Goal: Task Accomplishment & Management: Manage account settings

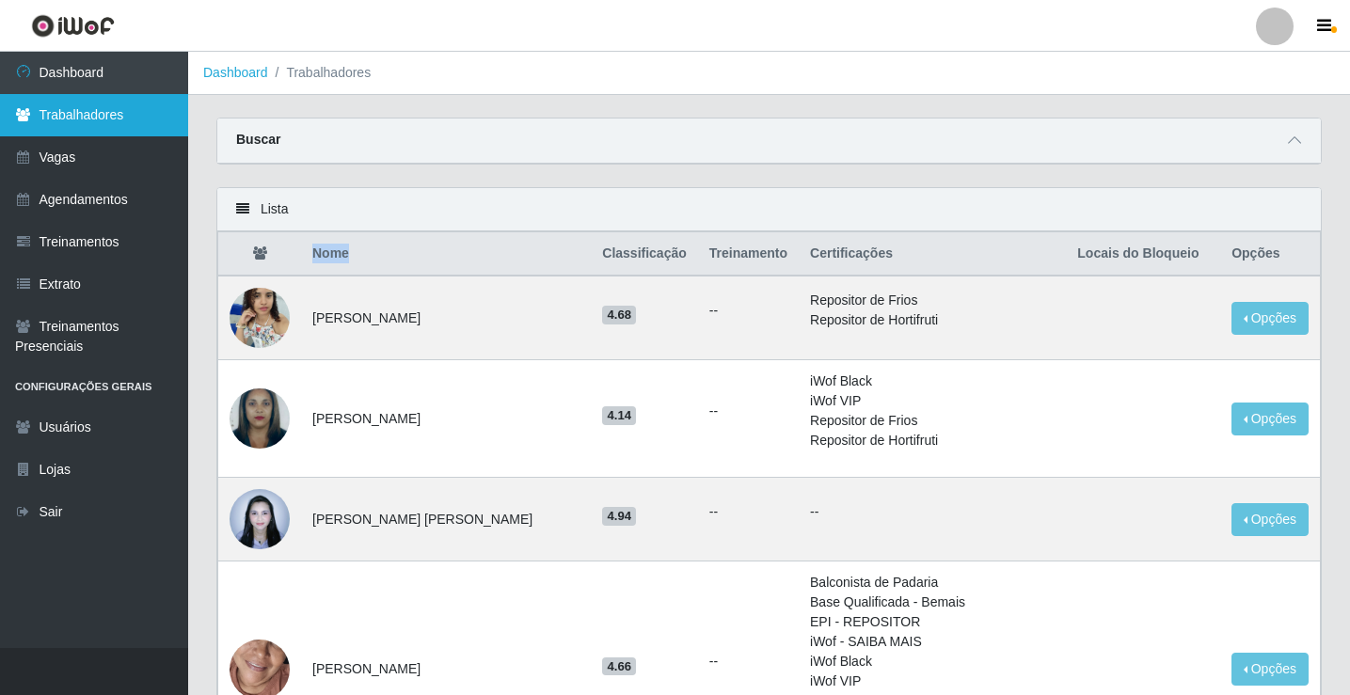
click at [87, 127] on link "Trabalhadores" at bounding box center [94, 115] width 188 height 42
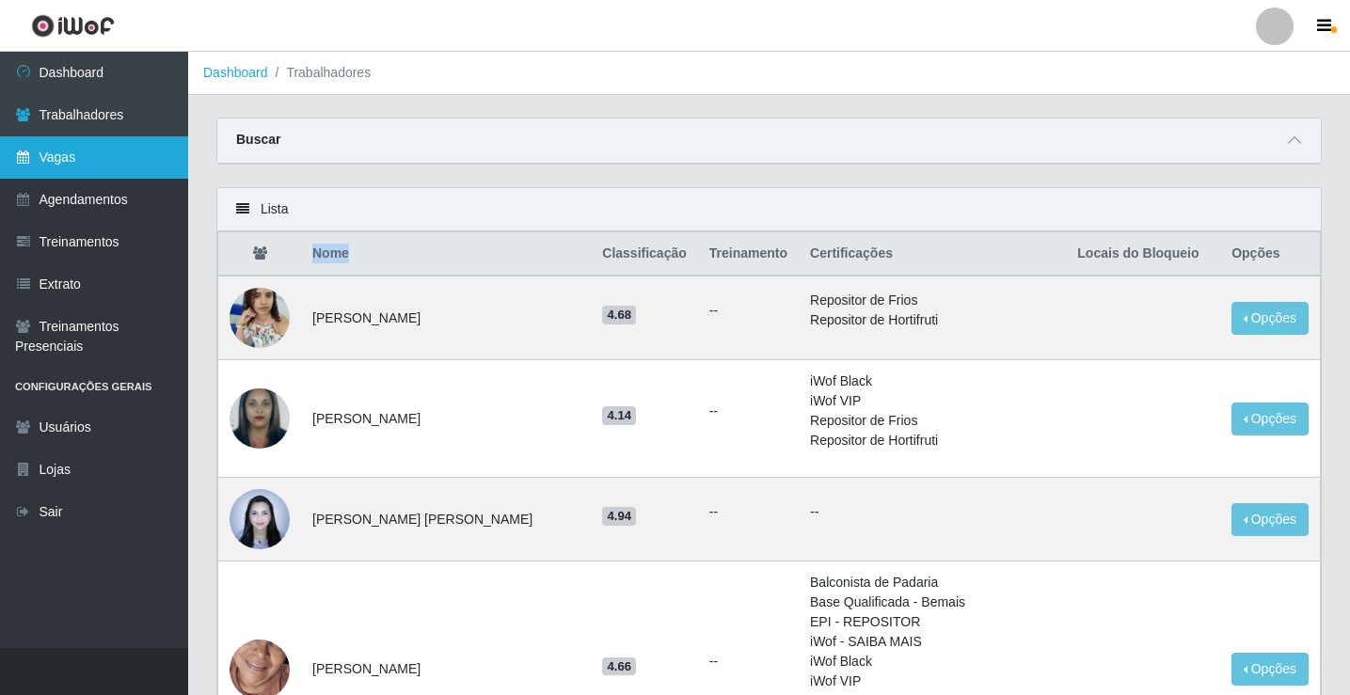
click at [94, 169] on link "Vagas" at bounding box center [94, 157] width 188 height 42
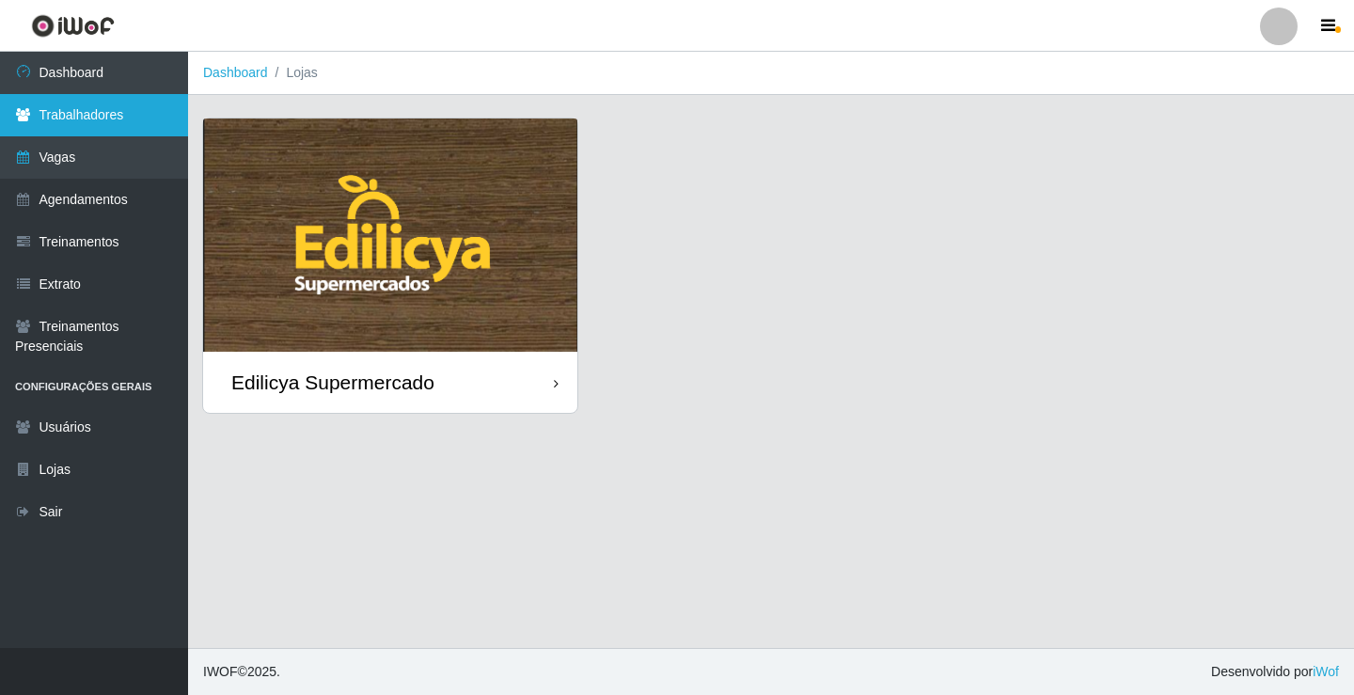
drag, startPoint x: 116, startPoint y: 146, endPoint x: 133, endPoint y: 114, distance: 36.2
click at [117, 145] on link "Vagas" at bounding box center [94, 157] width 188 height 42
click at [133, 113] on link "Trabalhadores" at bounding box center [94, 115] width 188 height 42
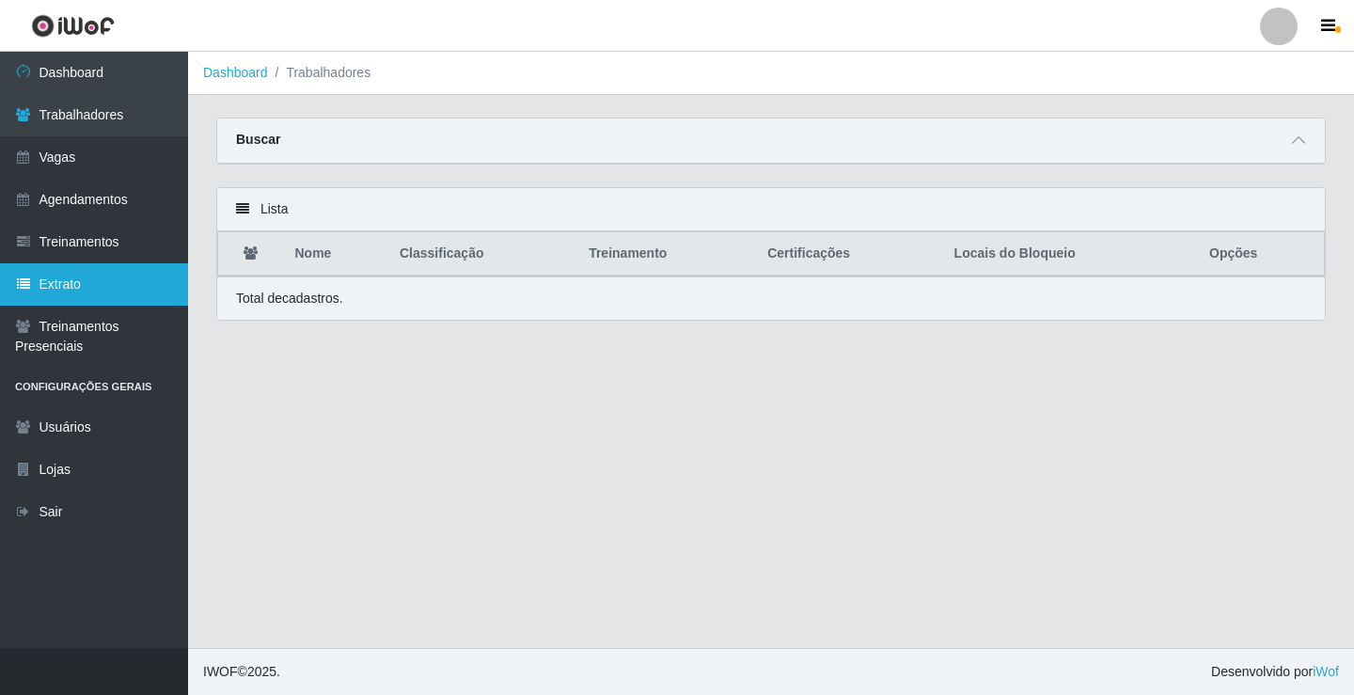
click at [134, 265] on link "Extrato" at bounding box center [94, 284] width 188 height 42
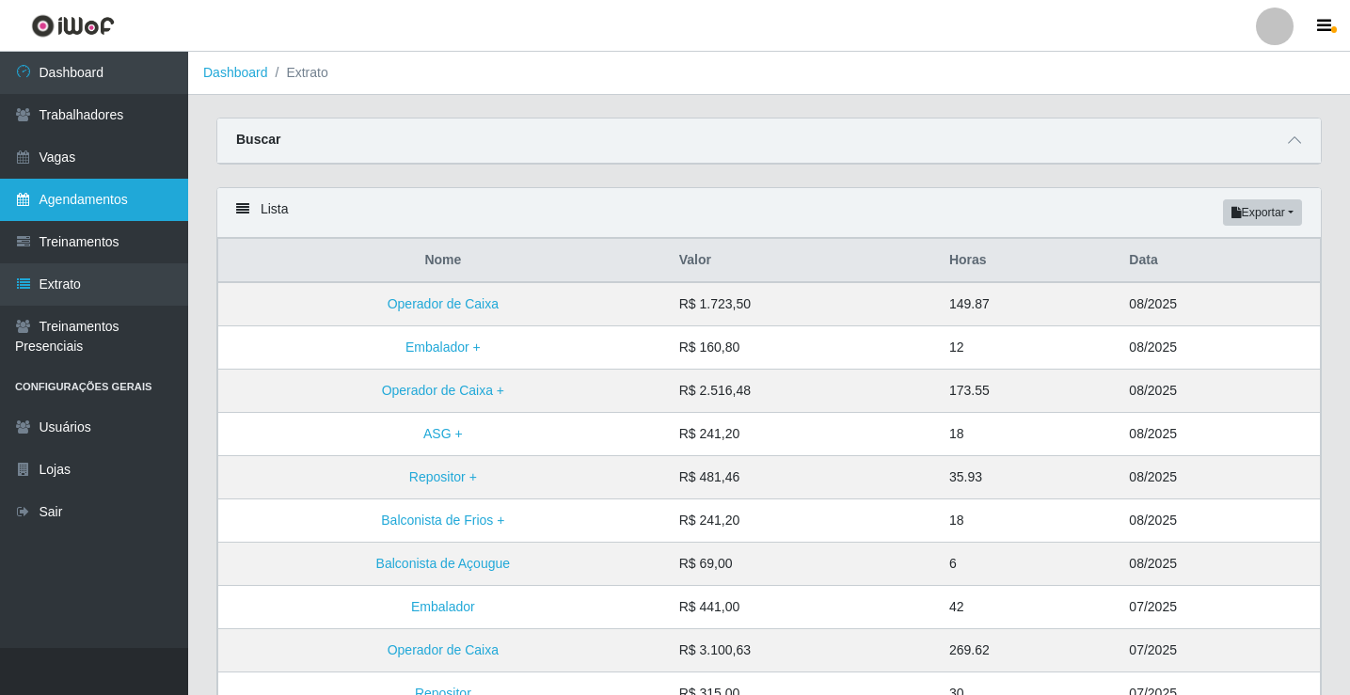
click at [119, 208] on link "Agendamentos" at bounding box center [94, 200] width 188 height 42
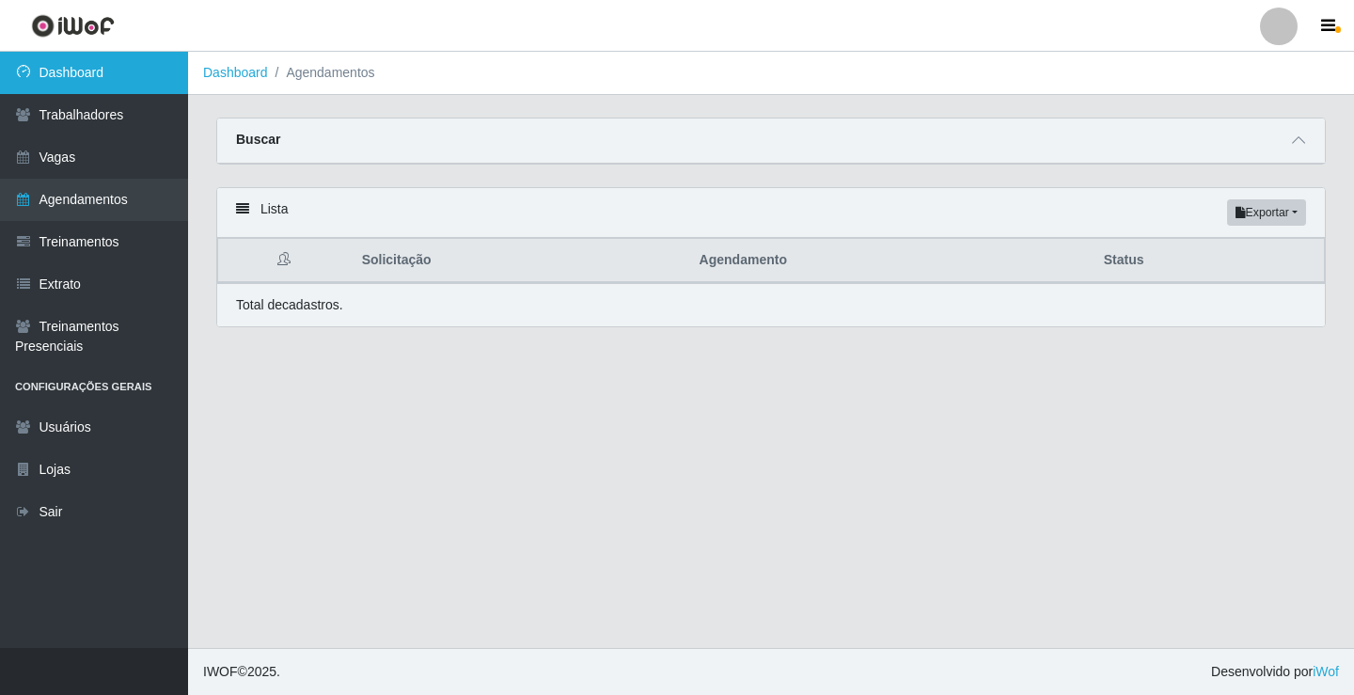
click at [41, 71] on link "Dashboard" at bounding box center [94, 73] width 188 height 42
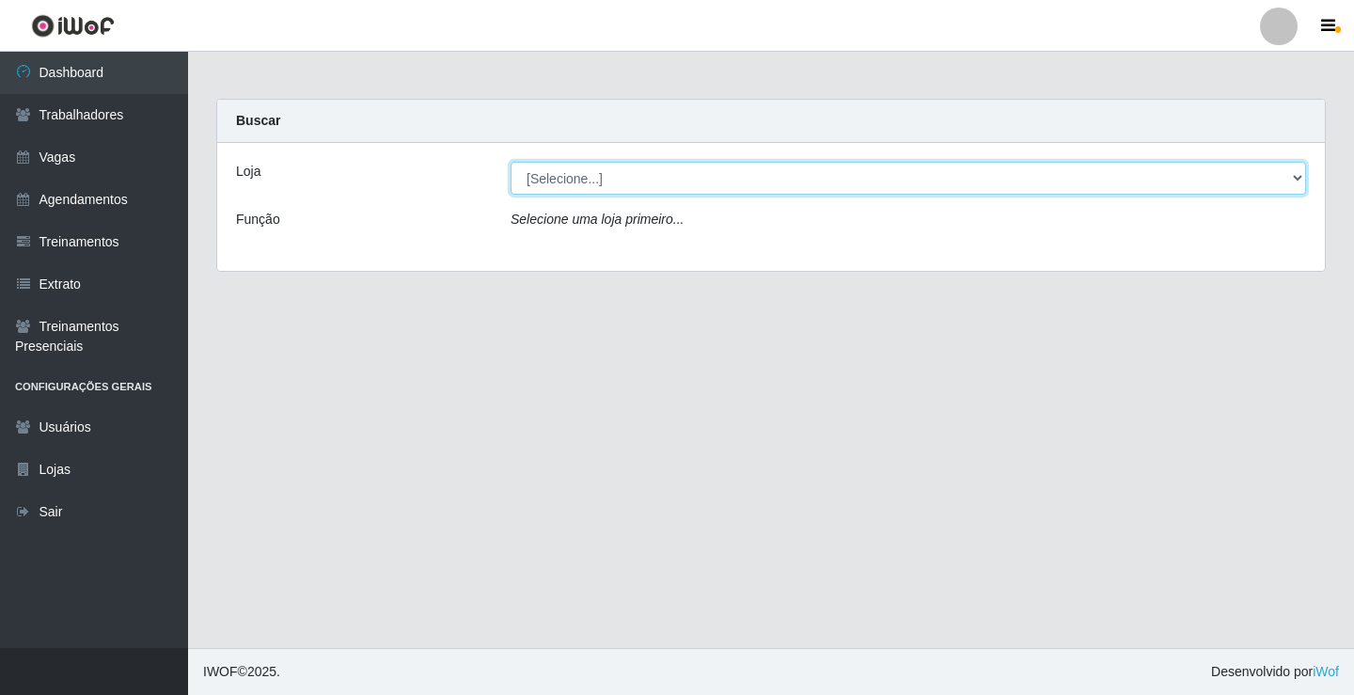
click at [570, 172] on select "[Selecione...] Edilicya Supermercado" at bounding box center [909, 178] width 796 height 33
select select "460"
click at [511, 162] on select "[Selecione...] Edilicya Supermercado" at bounding box center [909, 178] width 796 height 33
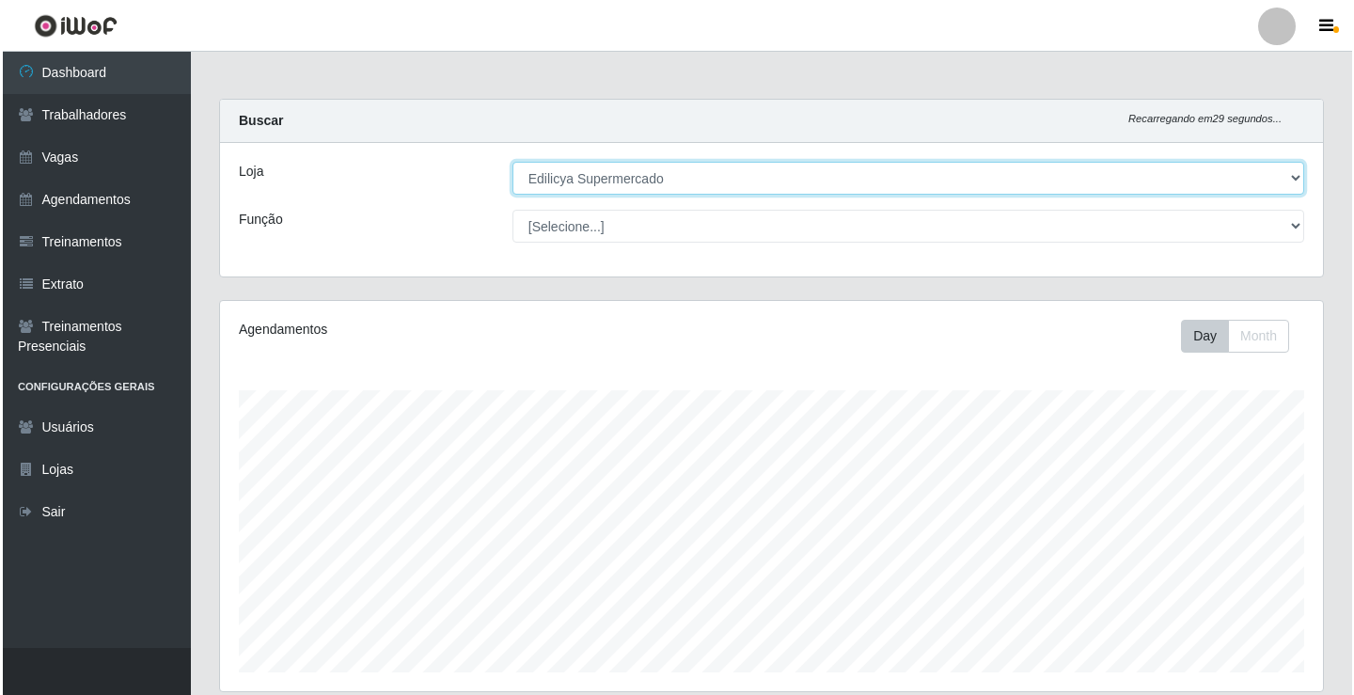
scroll to position [390, 1103]
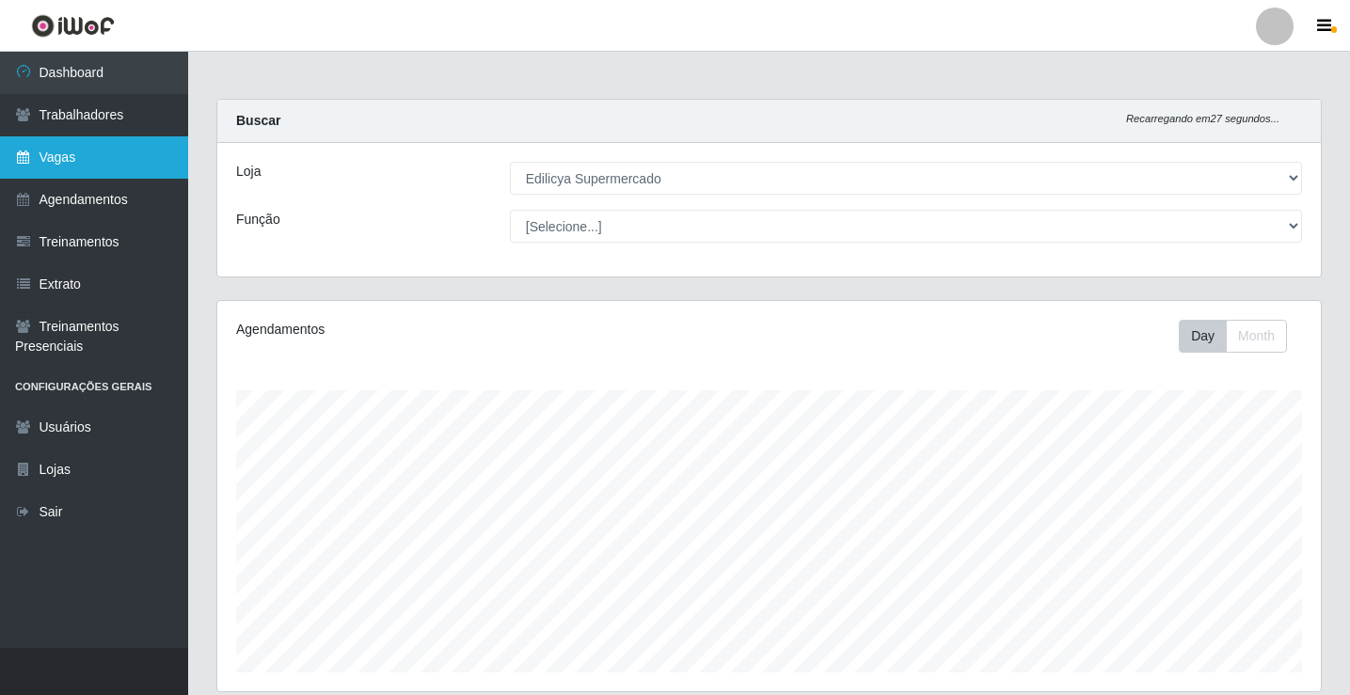
click at [63, 167] on link "Vagas" at bounding box center [94, 157] width 188 height 42
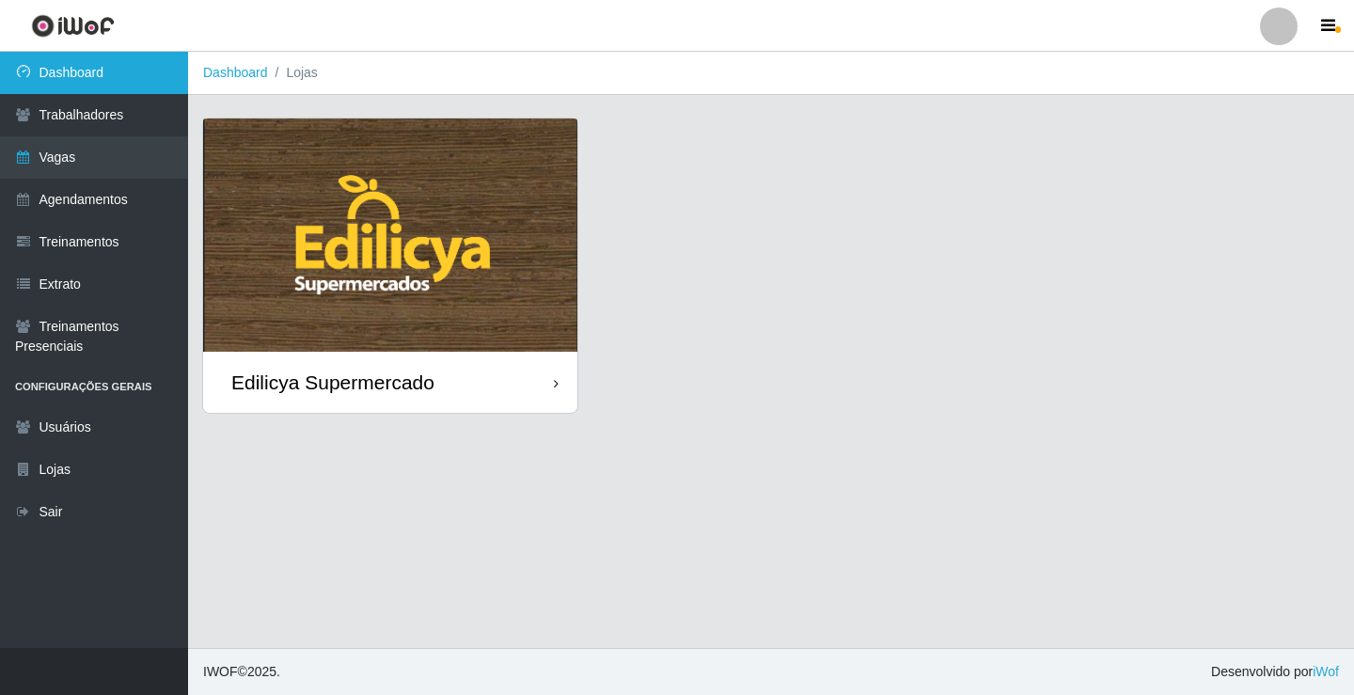
click at [123, 75] on link "Dashboard" at bounding box center [94, 73] width 188 height 42
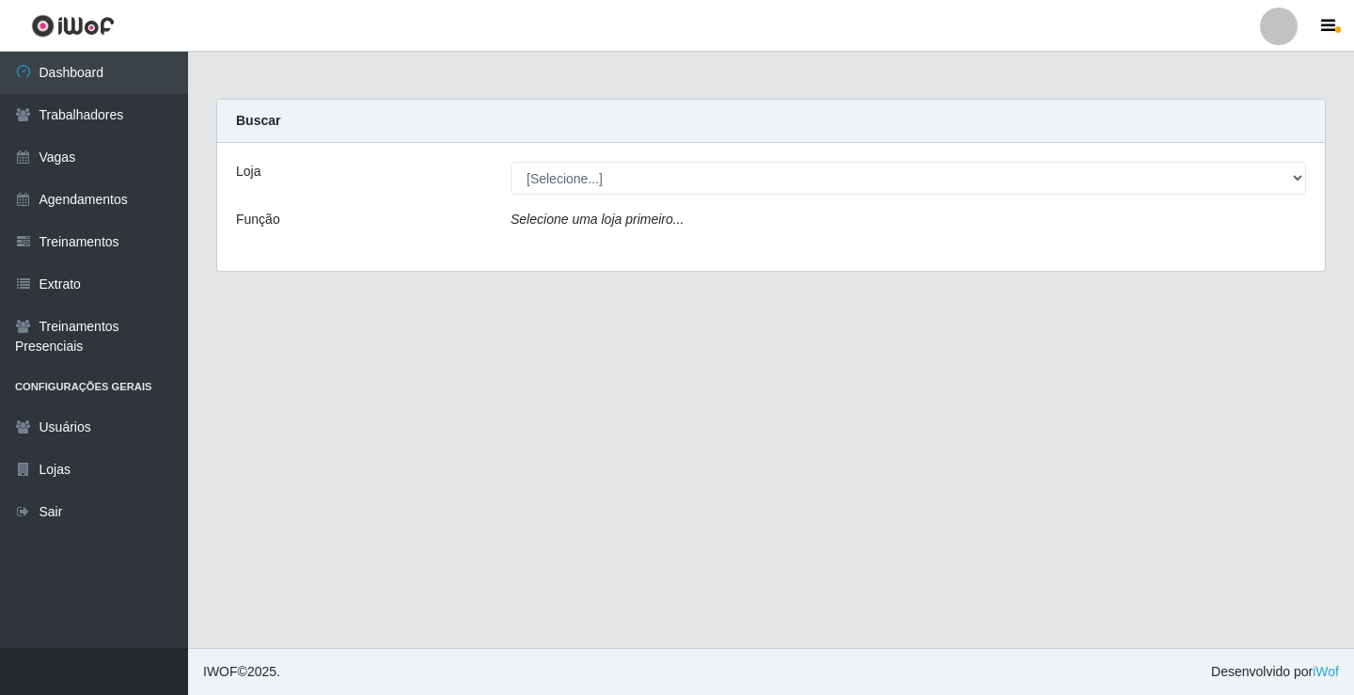
click at [661, 156] on div "Loja [Selecione...] Edilicya Supermercado Função Selecione uma loja primeiro..." at bounding box center [771, 207] width 1108 height 128
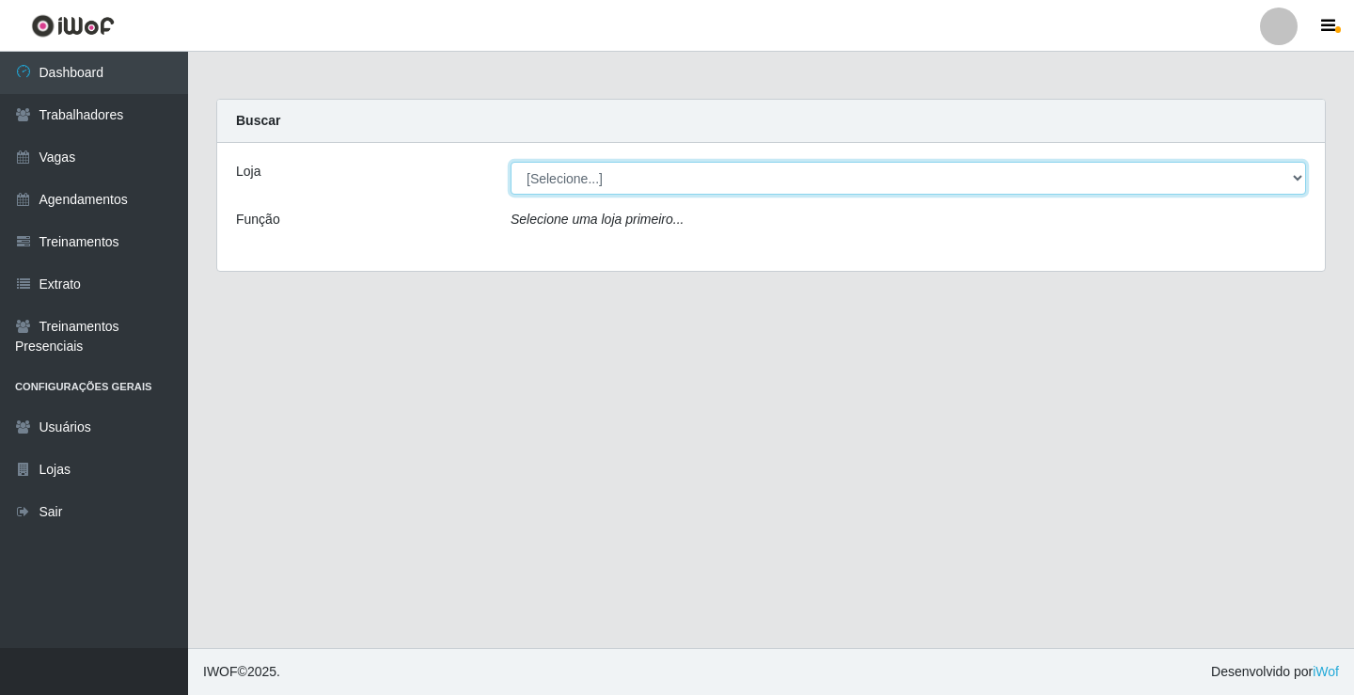
click at [658, 180] on select "[Selecione...] Edilicya Supermercado" at bounding box center [909, 178] width 796 height 33
select select "460"
click at [511, 162] on select "[Selecione...] Edilicya Supermercado" at bounding box center [909, 178] width 796 height 33
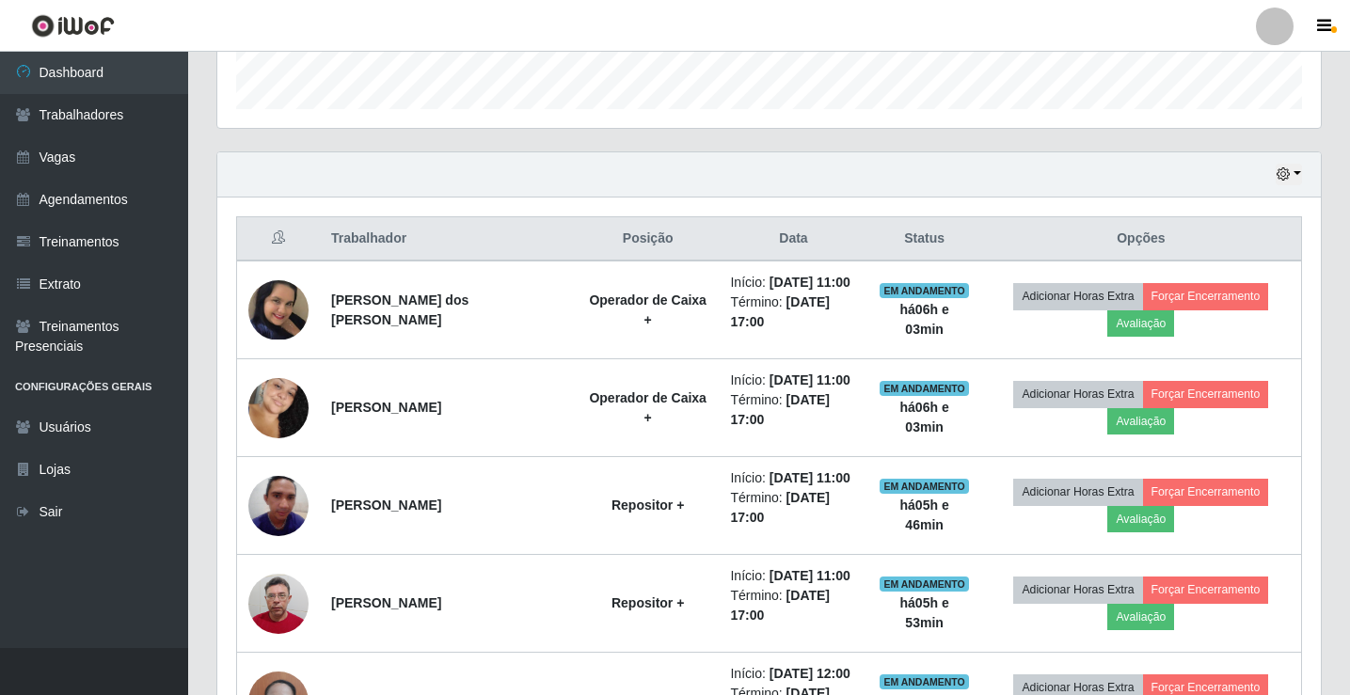
scroll to position [564, 0]
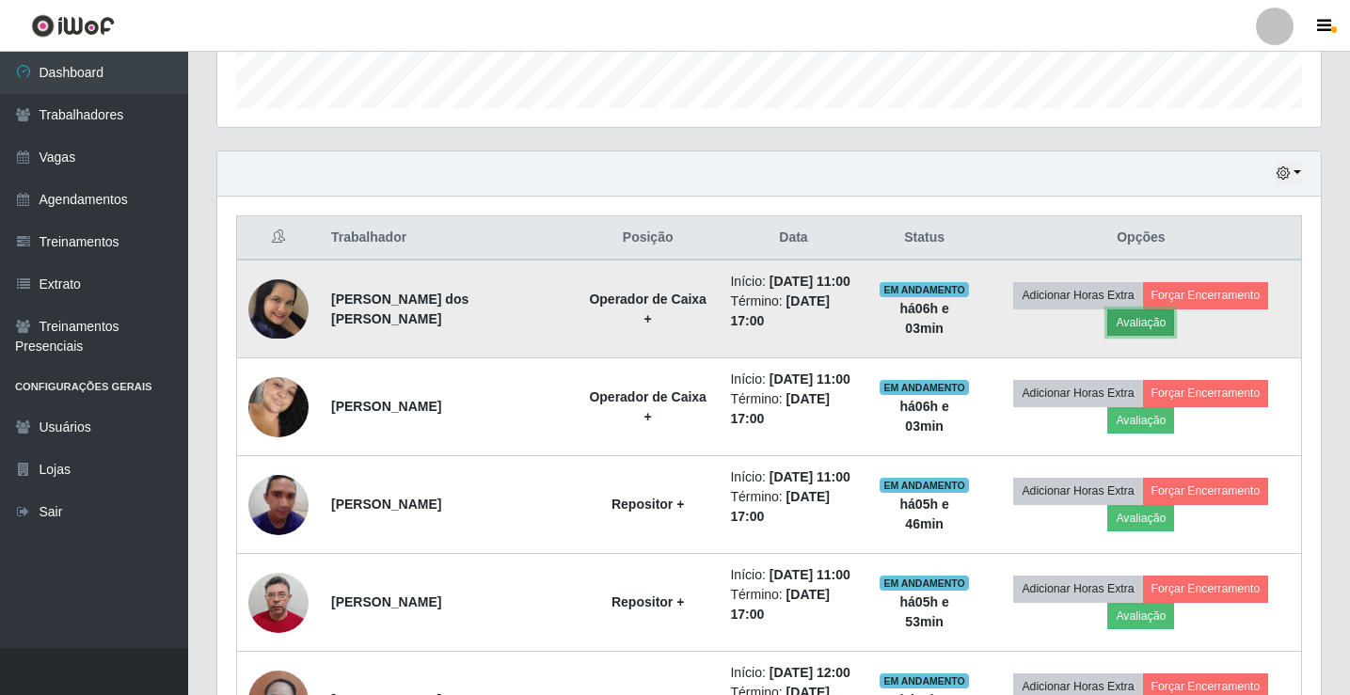
click at [1148, 325] on button "Avaliação" at bounding box center [1140, 322] width 67 height 26
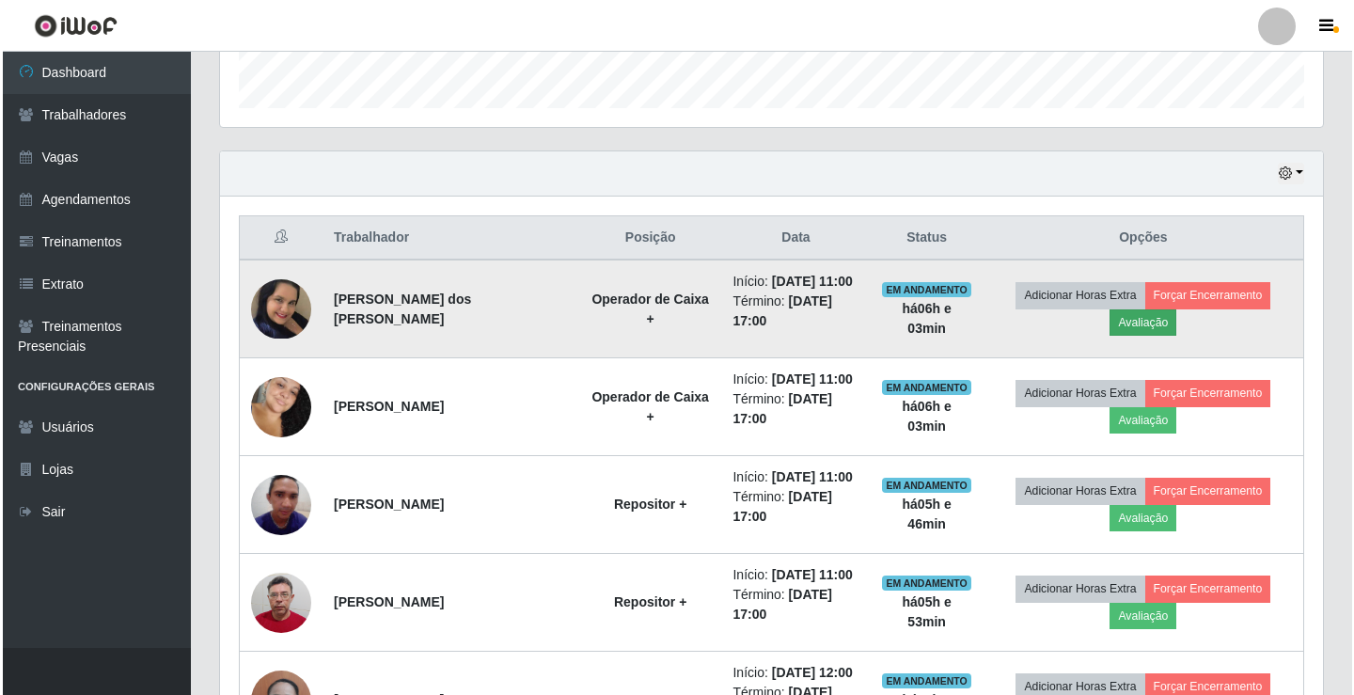
scroll to position [390, 1094]
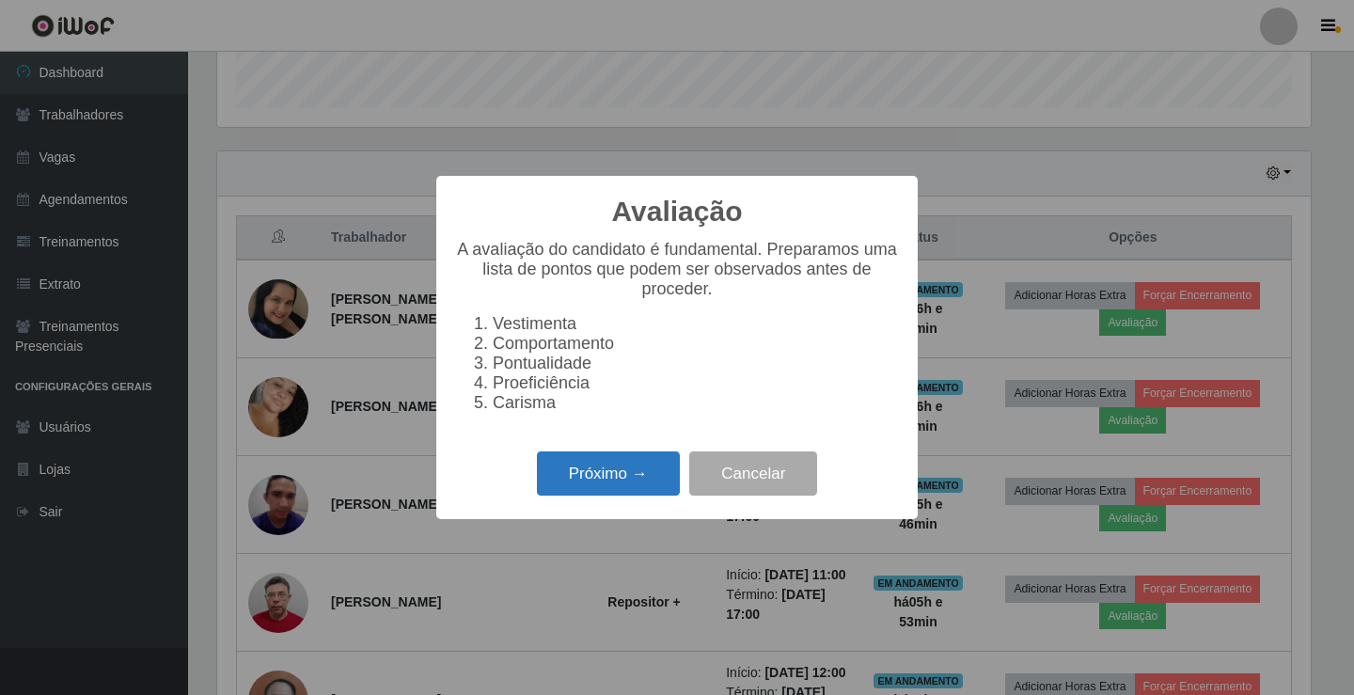
click at [568, 476] on button "Próximo →" at bounding box center [608, 473] width 143 height 44
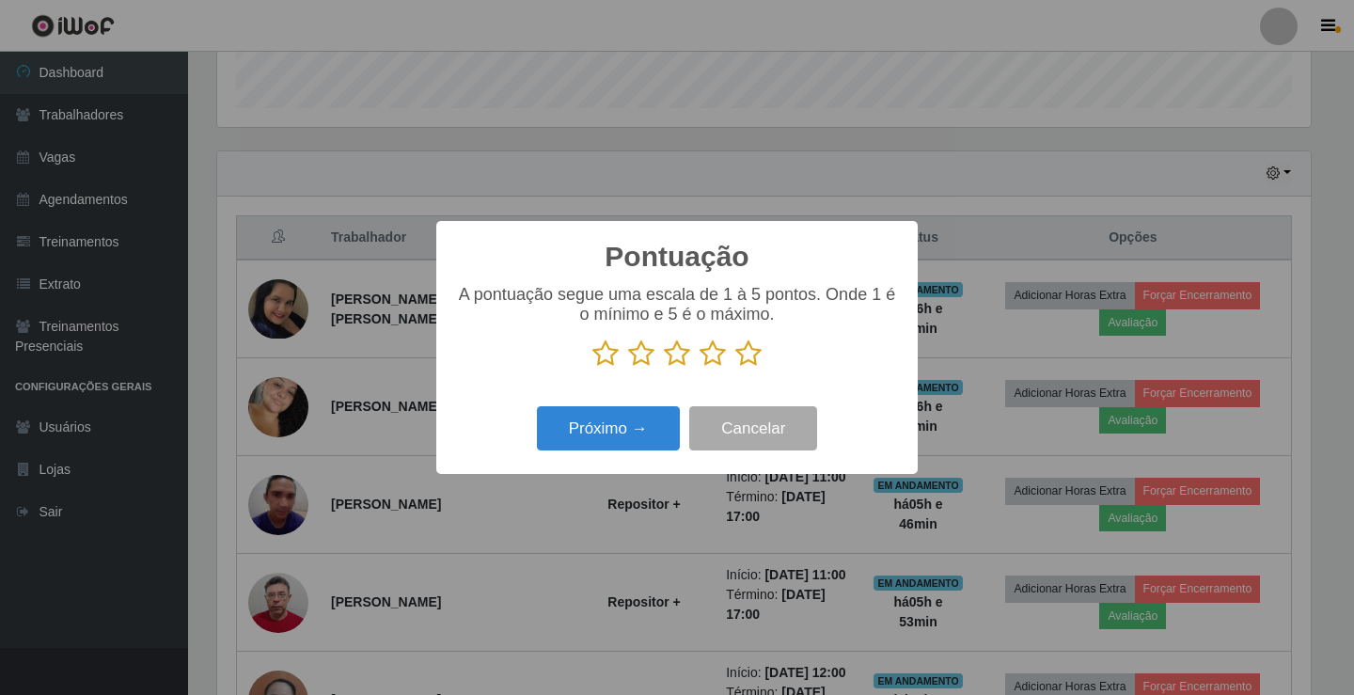
scroll to position [940223, 939520]
click at [744, 360] on icon at bounding box center [749, 354] width 26 height 28
click at [736, 368] on input "radio" at bounding box center [736, 368] width 0 height 0
click at [597, 443] on button "Próximo →" at bounding box center [608, 428] width 143 height 44
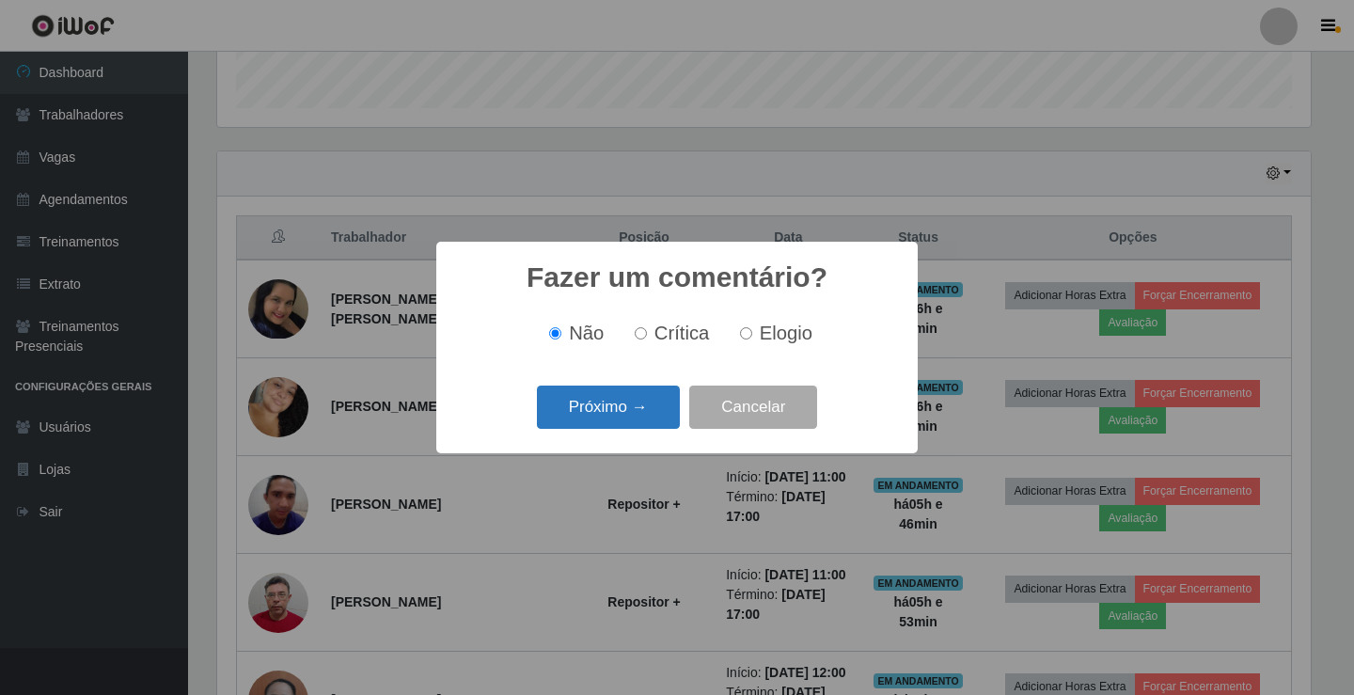
click at [631, 403] on button "Próximo →" at bounding box center [608, 408] width 143 height 44
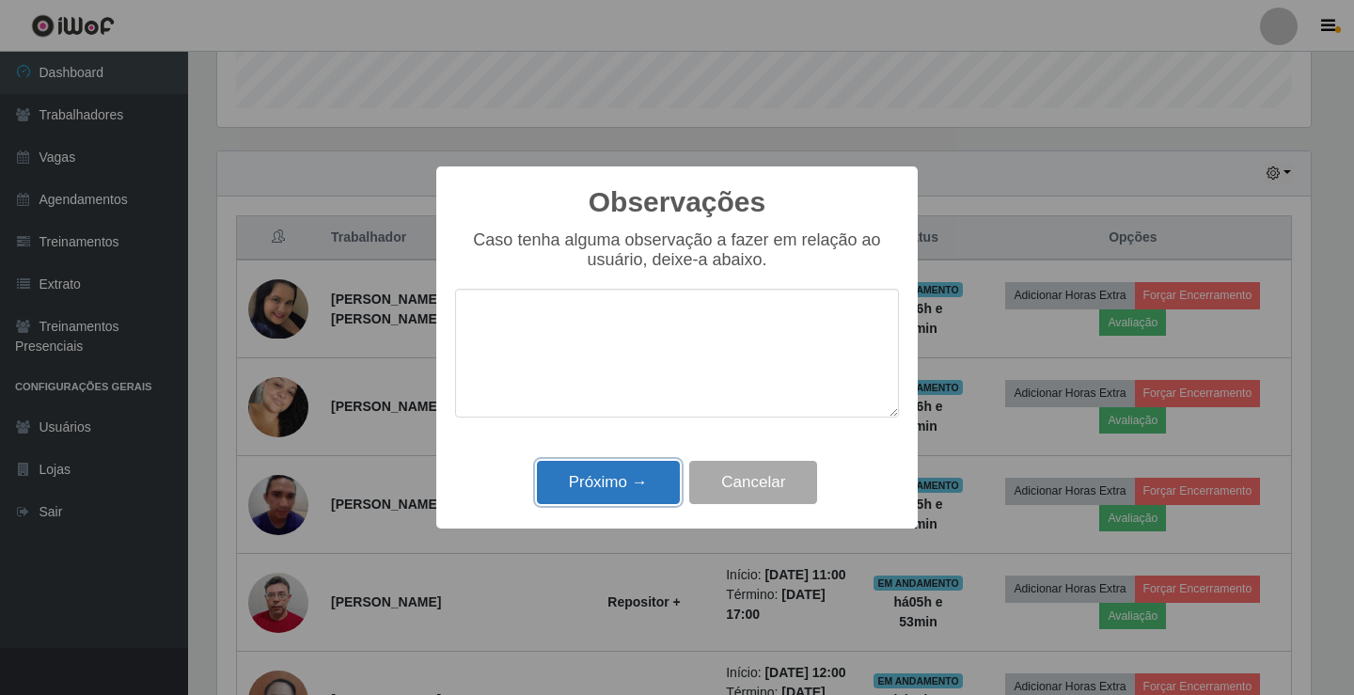
click at [623, 493] on button "Próximo →" at bounding box center [608, 483] width 143 height 44
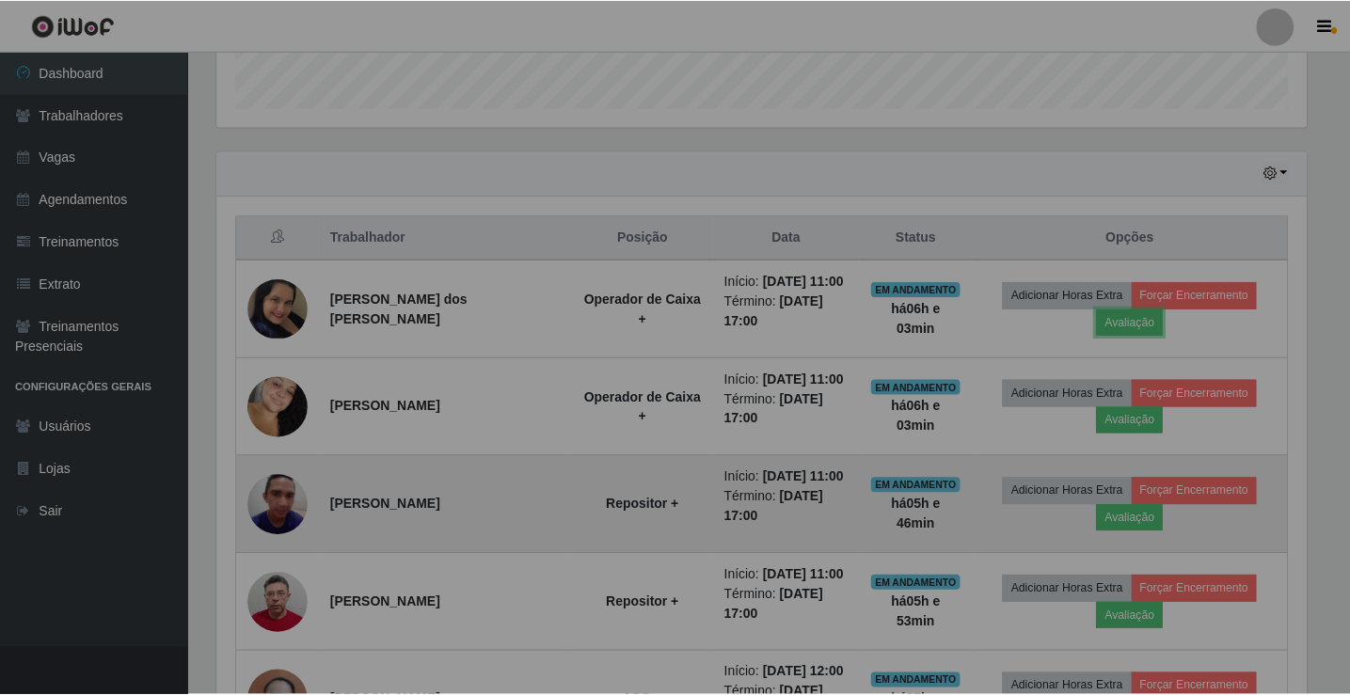
scroll to position [390, 1103]
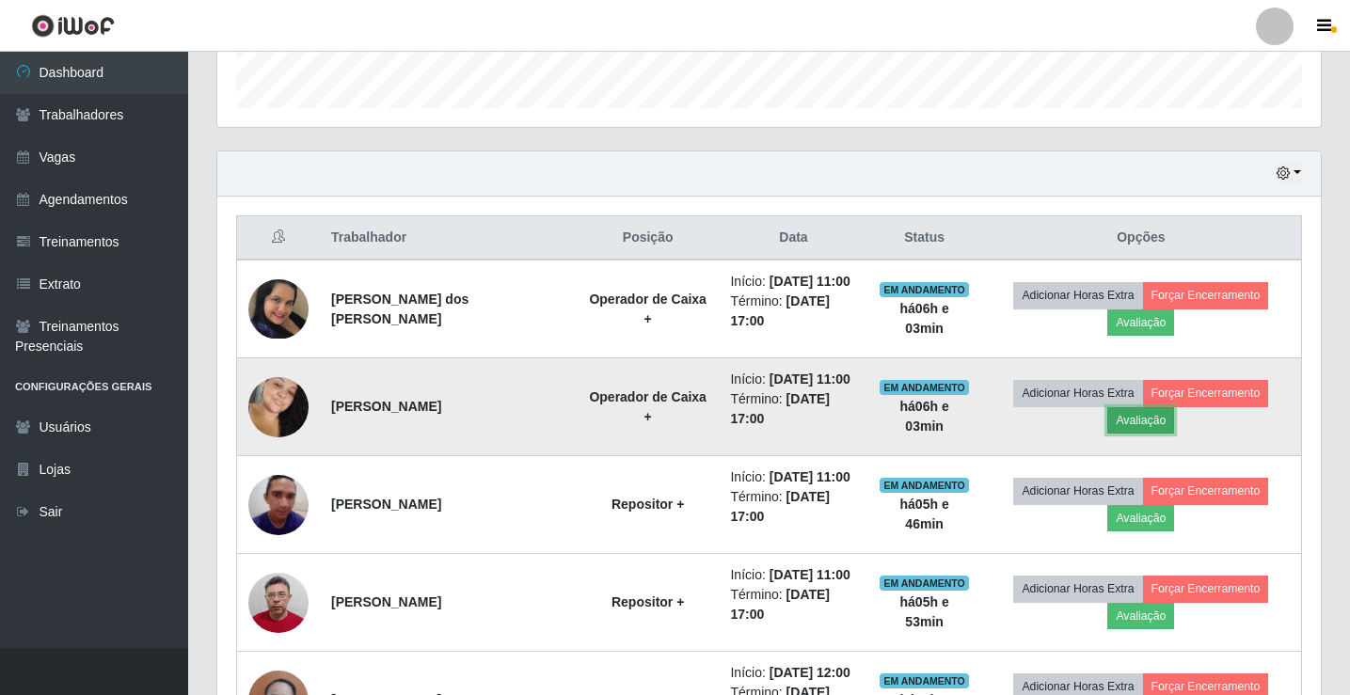
click at [1129, 417] on button "Avaliação" at bounding box center [1140, 420] width 67 height 26
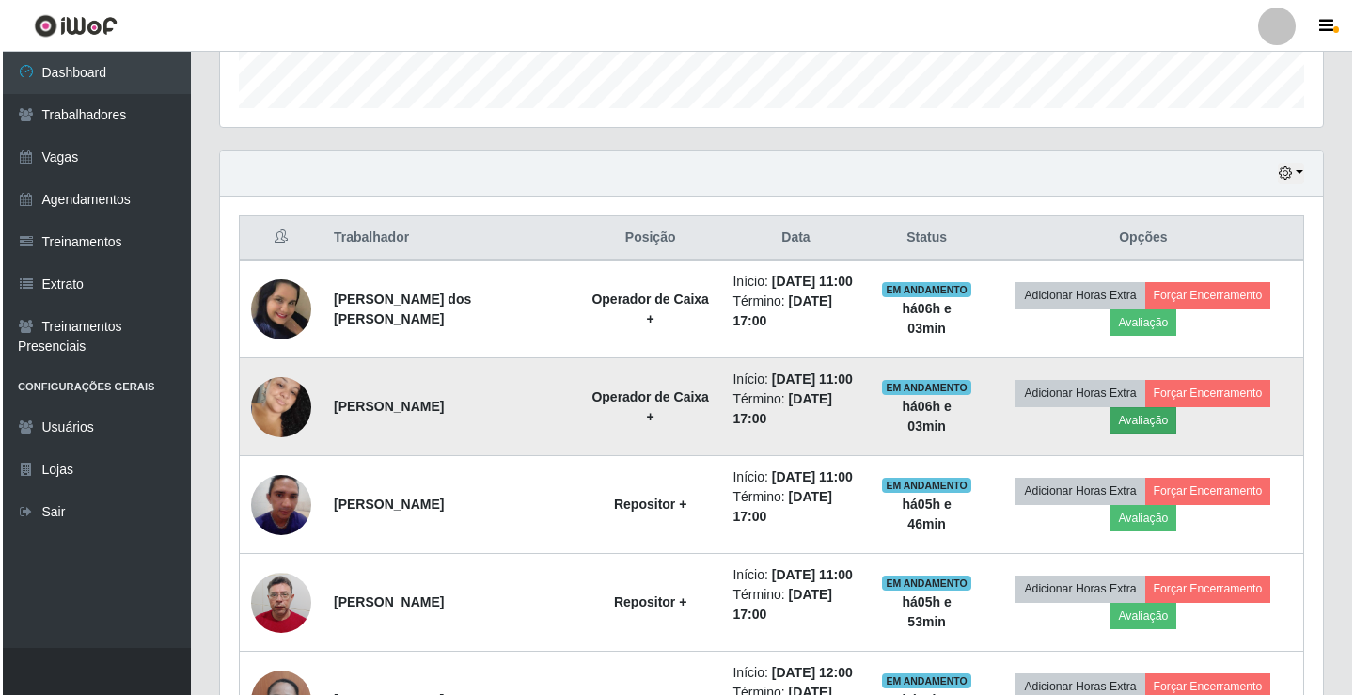
scroll to position [390, 1094]
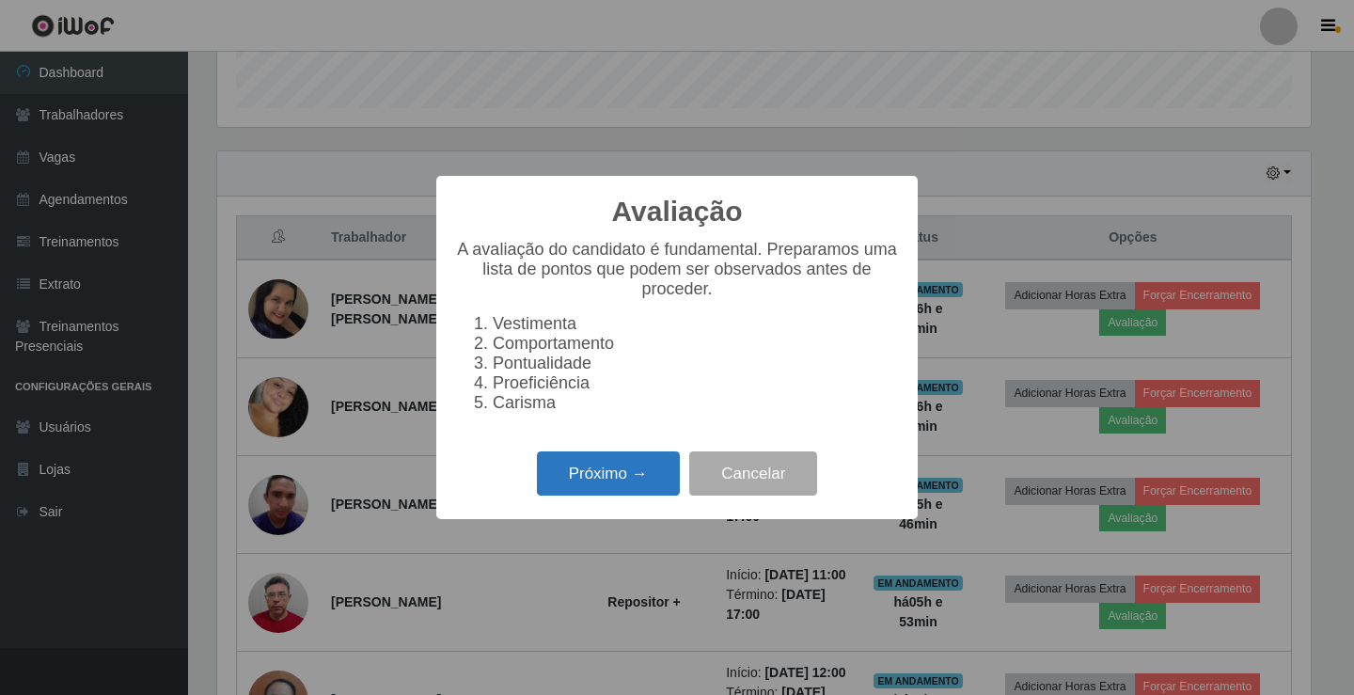
click at [621, 496] on button "Próximo →" at bounding box center [608, 473] width 143 height 44
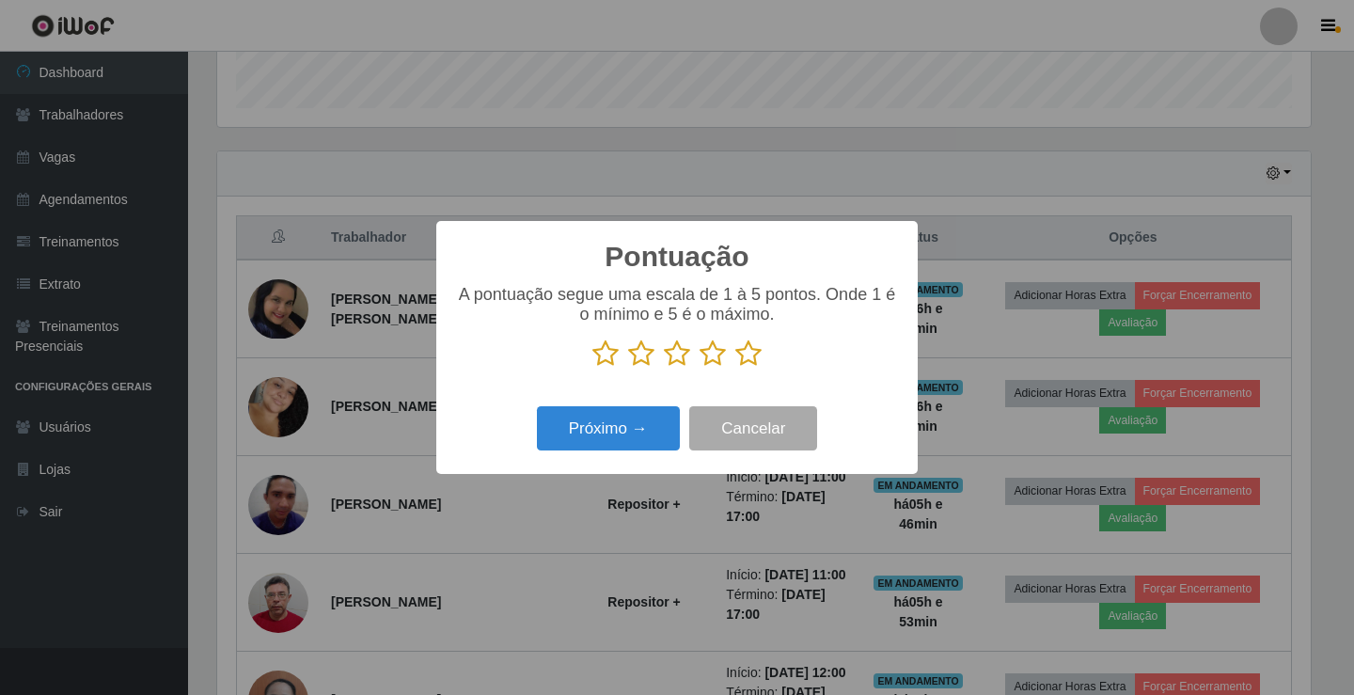
click at [760, 358] on icon at bounding box center [749, 354] width 26 height 28
click at [736, 368] on input "radio" at bounding box center [736, 368] width 0 height 0
click at [660, 431] on button "Próximo →" at bounding box center [608, 428] width 143 height 44
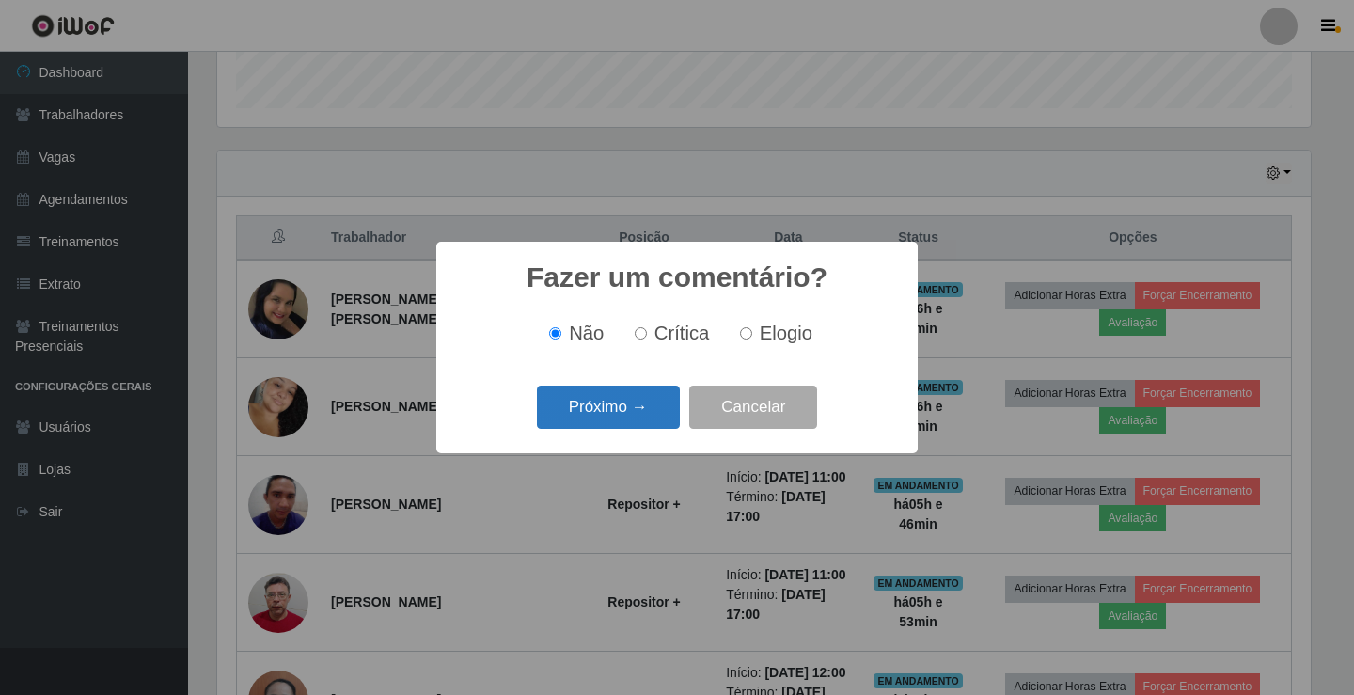
click at [644, 413] on button "Próximo →" at bounding box center [608, 408] width 143 height 44
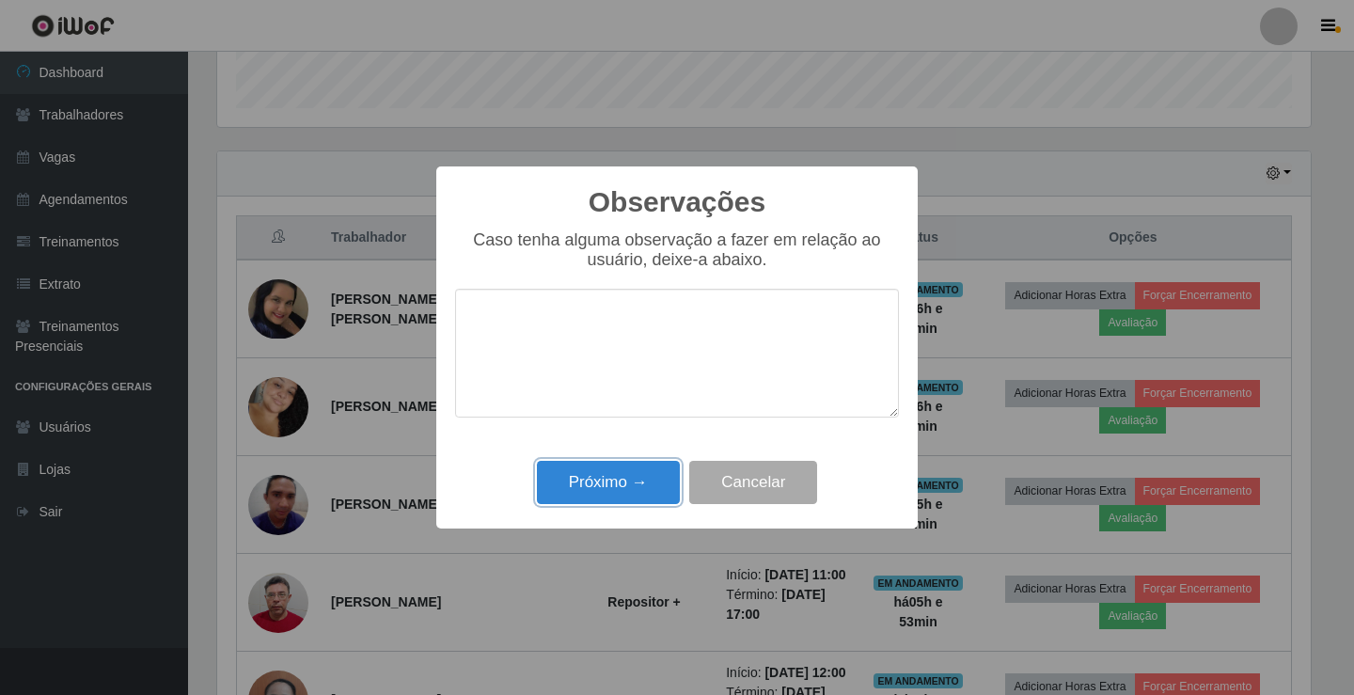
click at [640, 483] on button "Próximo →" at bounding box center [608, 483] width 143 height 44
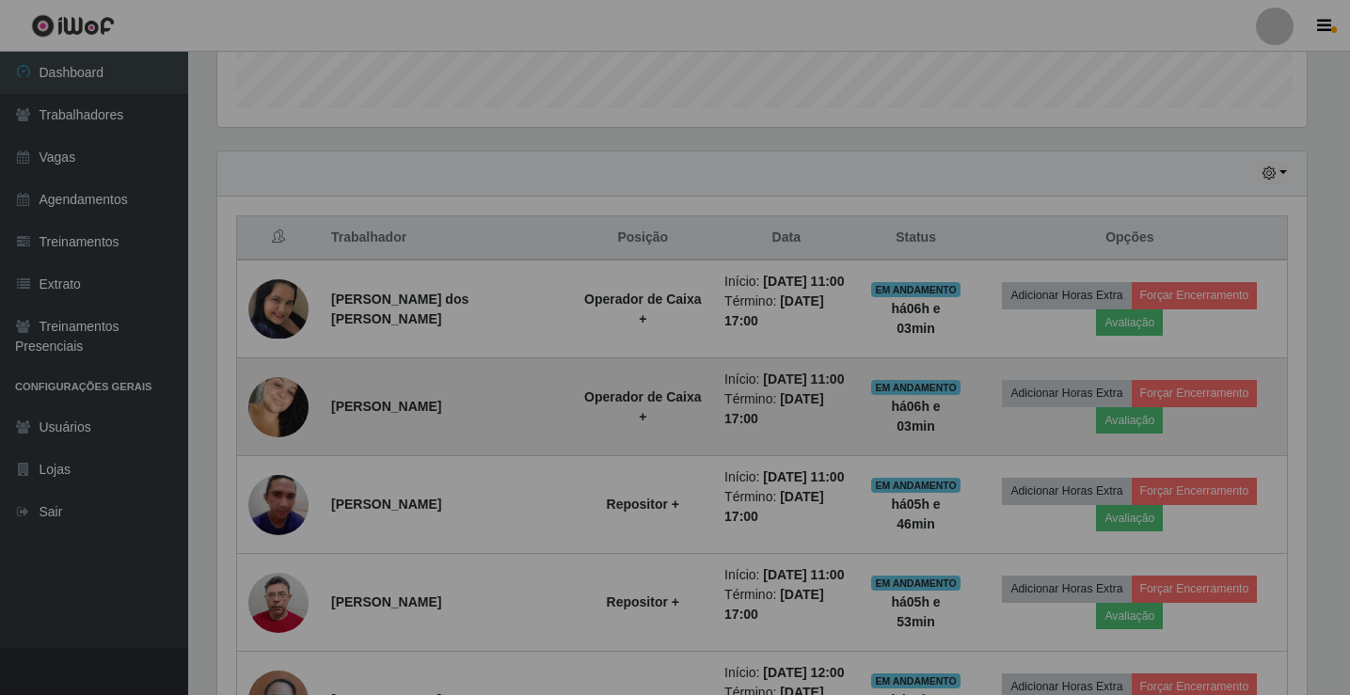
scroll to position [390, 1103]
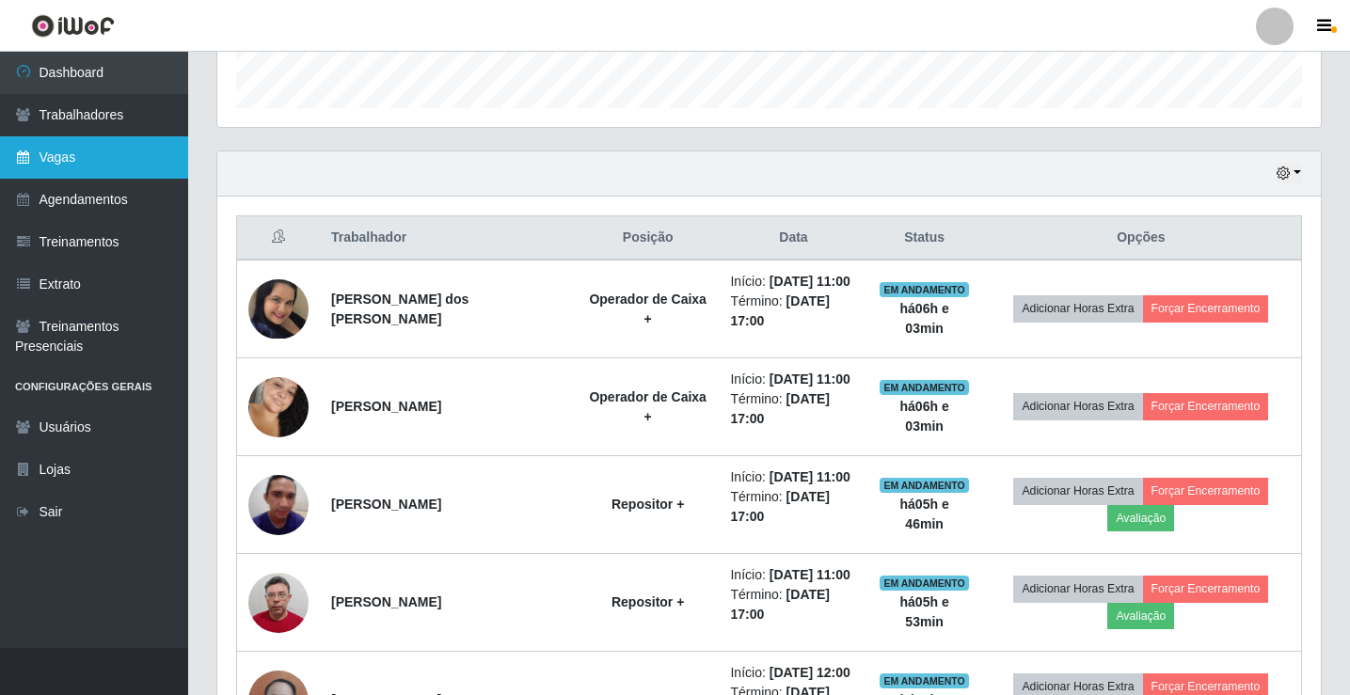
click at [41, 149] on link "Vagas" at bounding box center [94, 157] width 188 height 42
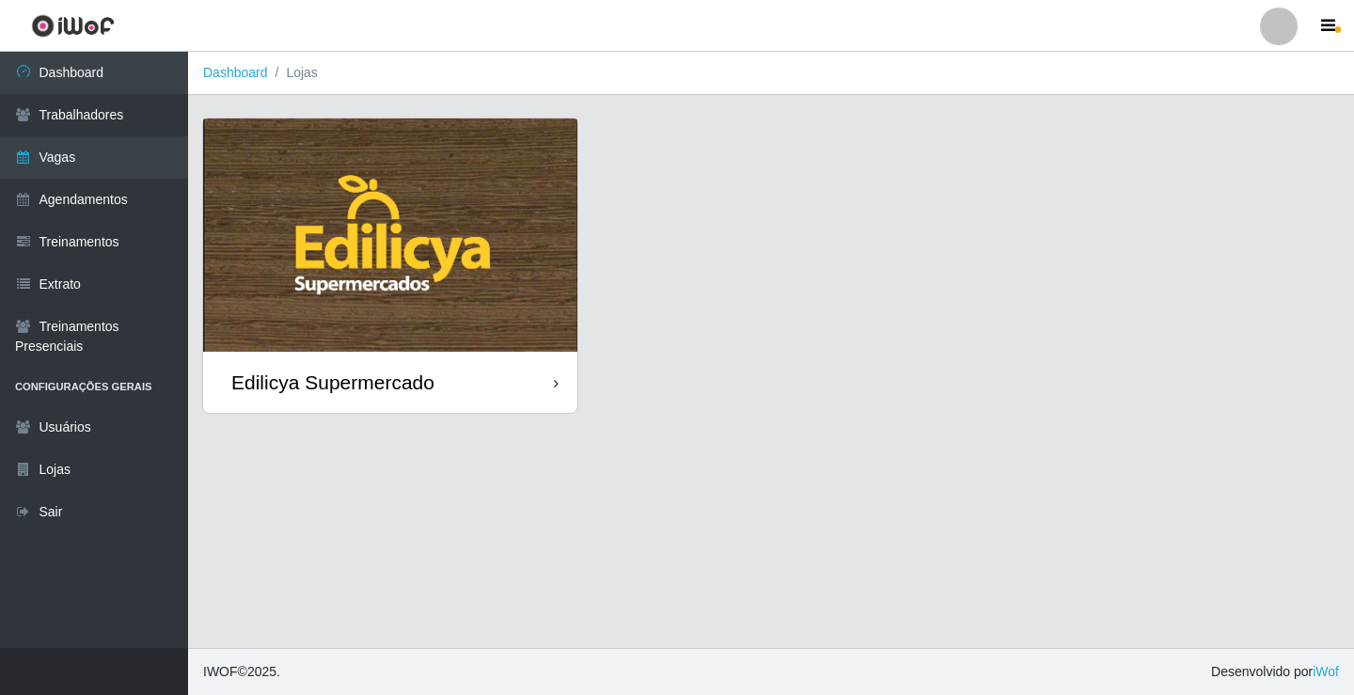
click at [314, 230] on img at bounding box center [390, 235] width 374 height 233
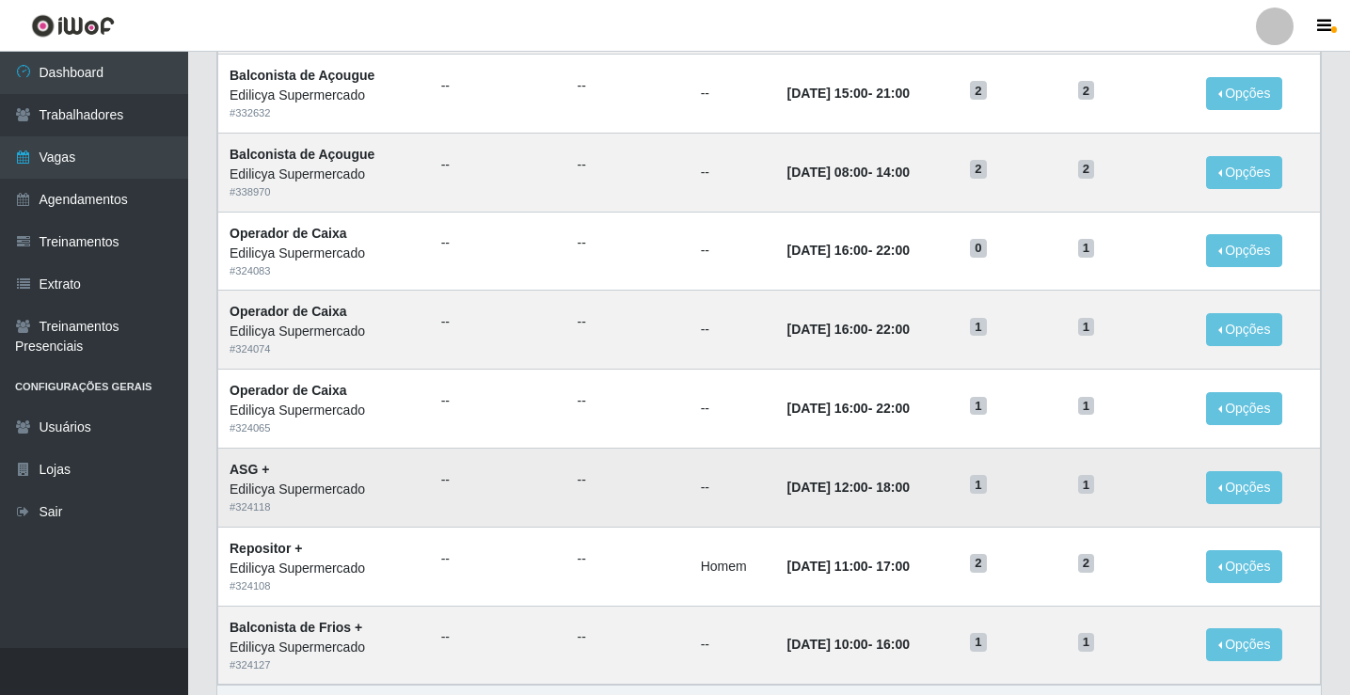
scroll to position [899, 0]
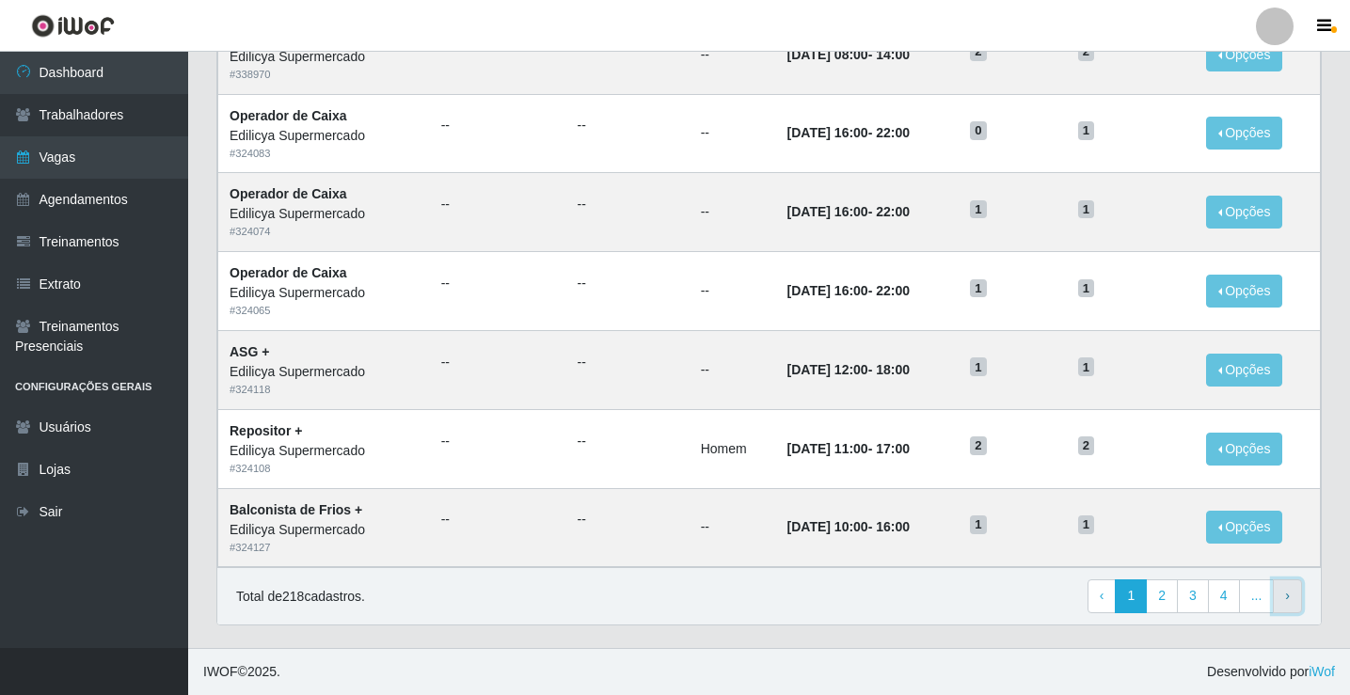
click at [1295, 591] on link "› Next" at bounding box center [1287, 596] width 29 height 34
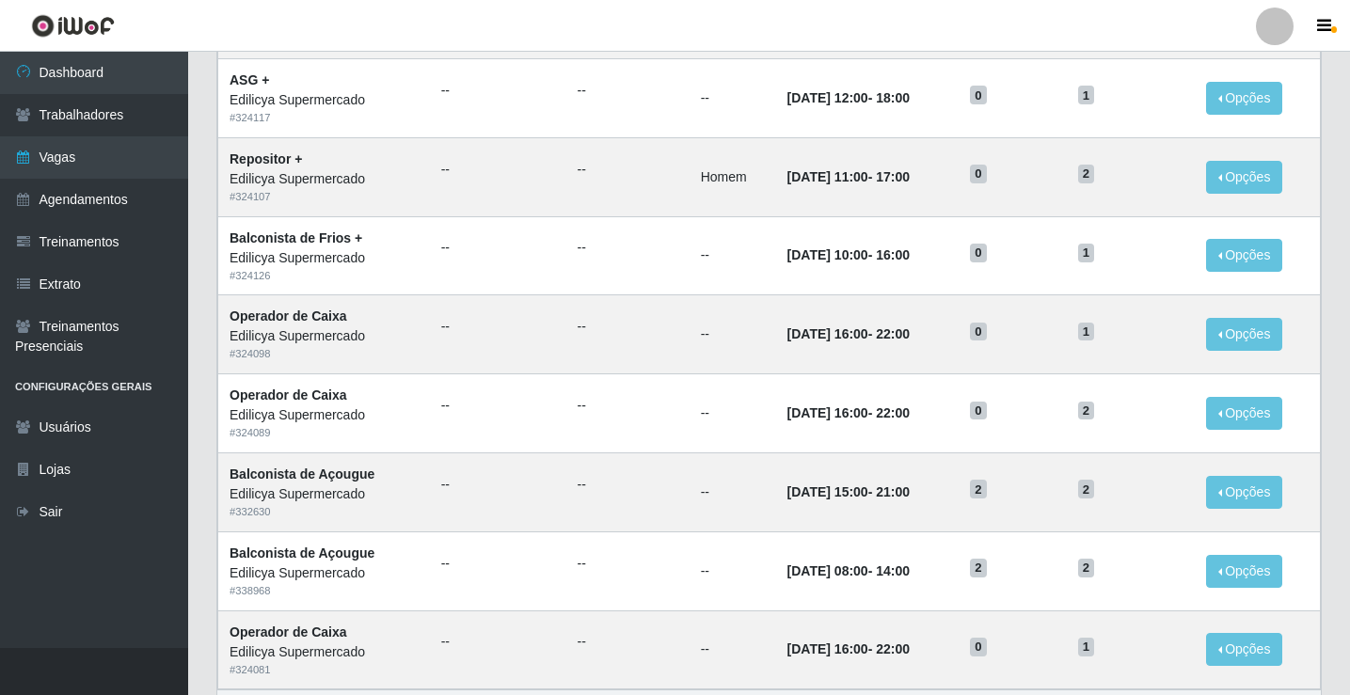
scroll to position [899, 0]
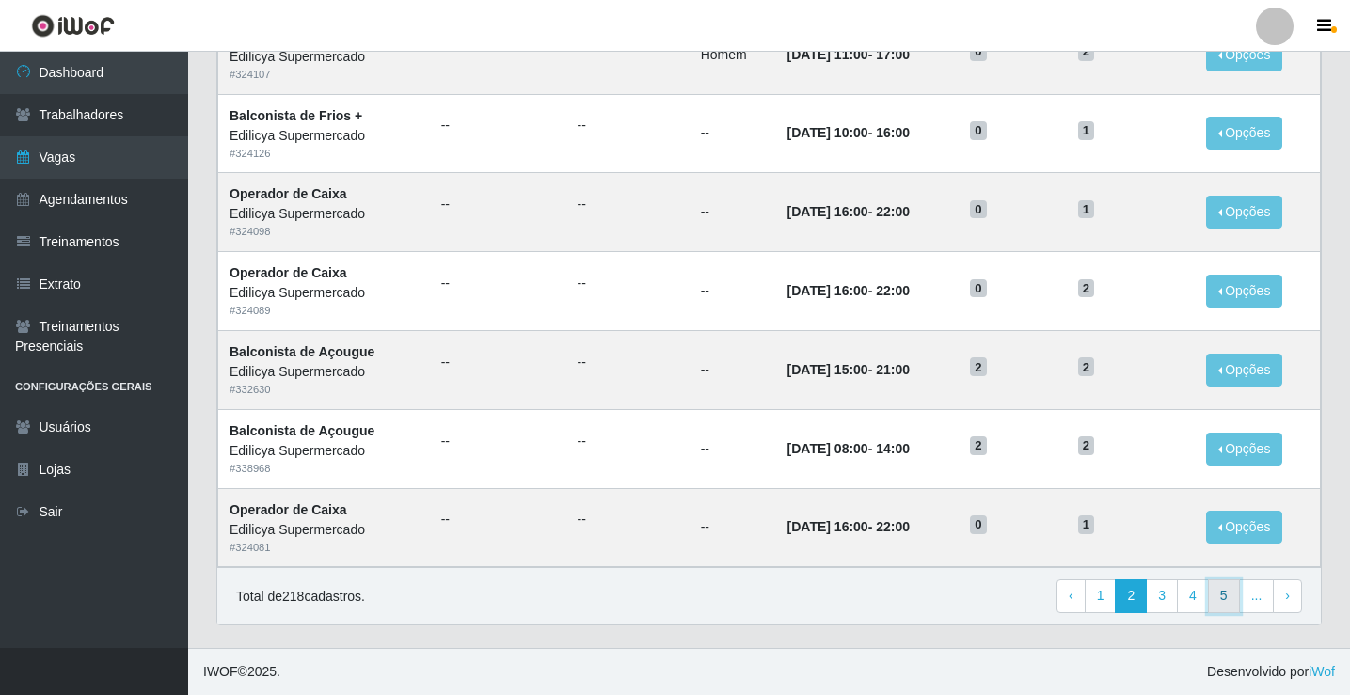
click at [1225, 594] on link "5" at bounding box center [1224, 596] width 32 height 34
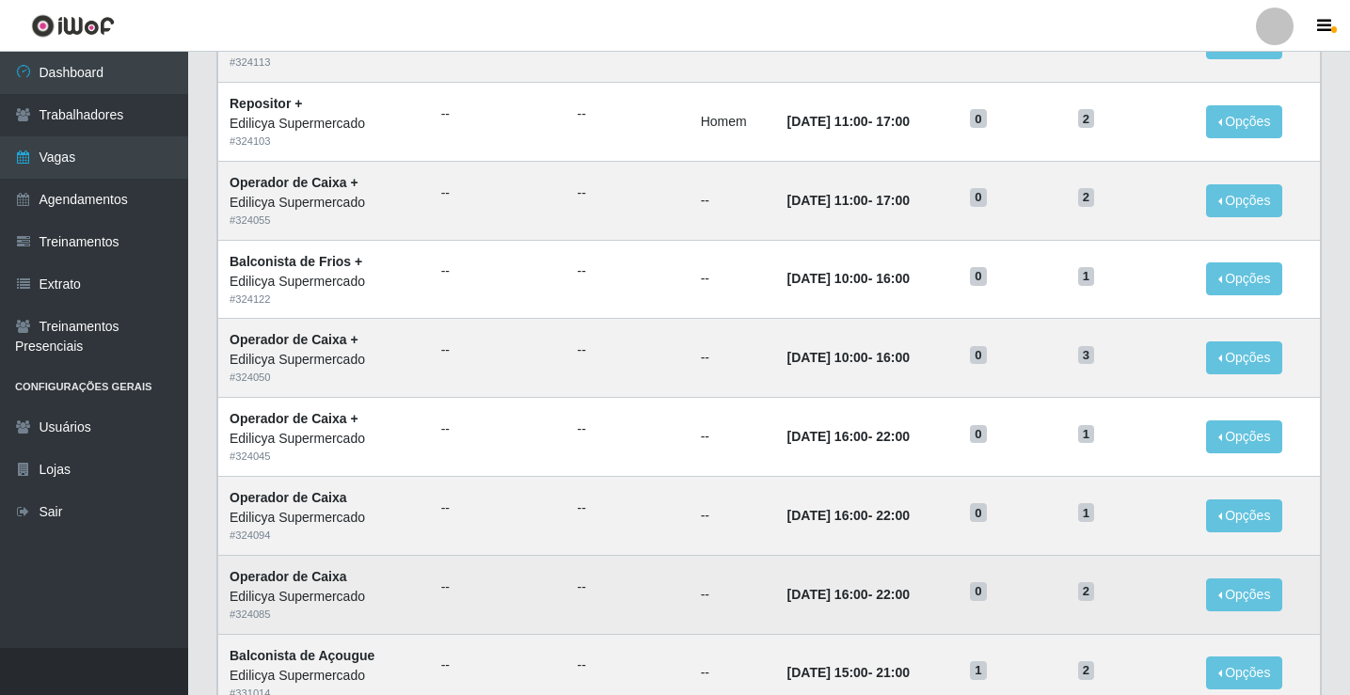
scroll to position [899, 0]
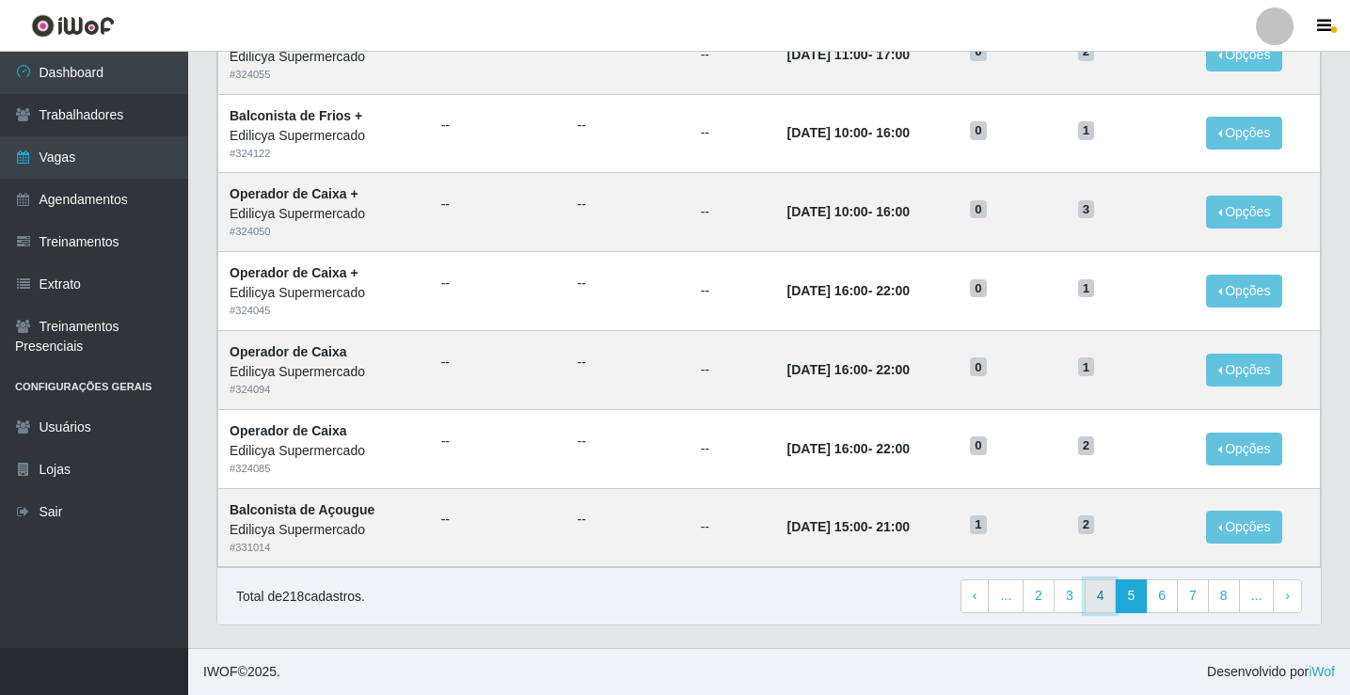
click at [1107, 587] on link "4" at bounding box center [1101, 596] width 32 height 34
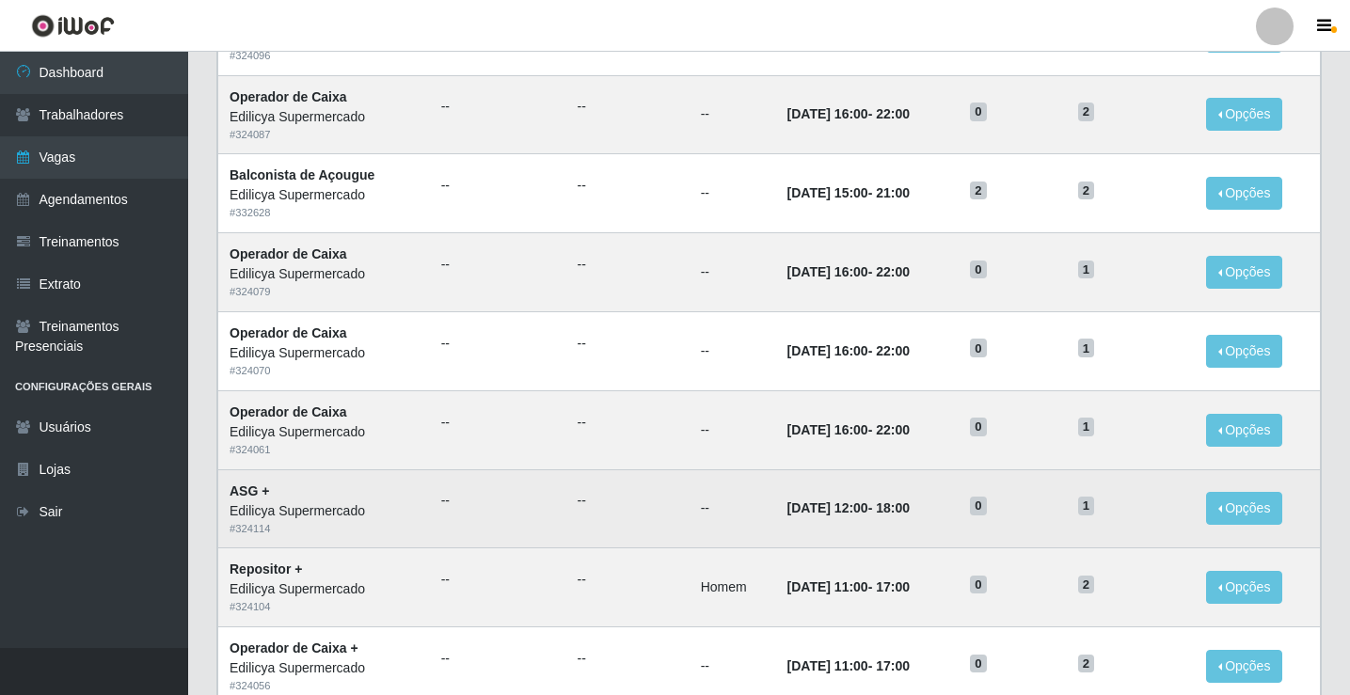
scroll to position [899, 0]
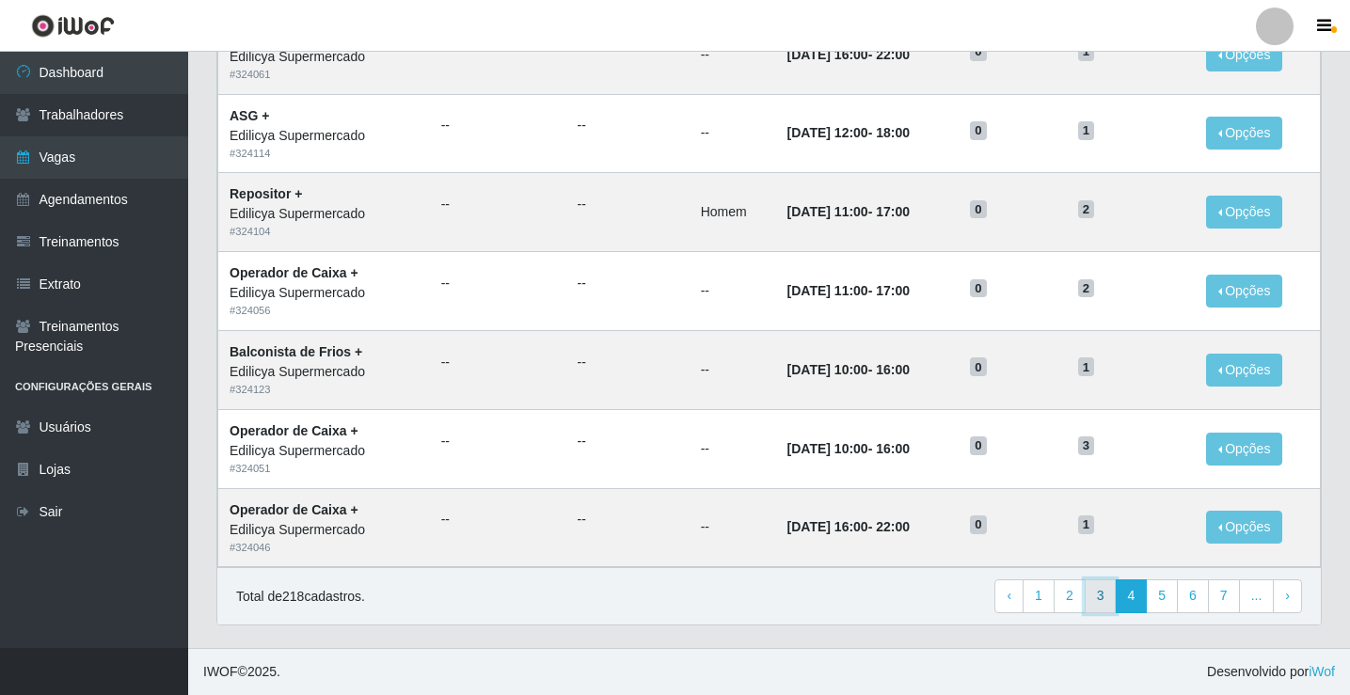
click at [1105, 603] on link "3" at bounding box center [1101, 596] width 32 height 34
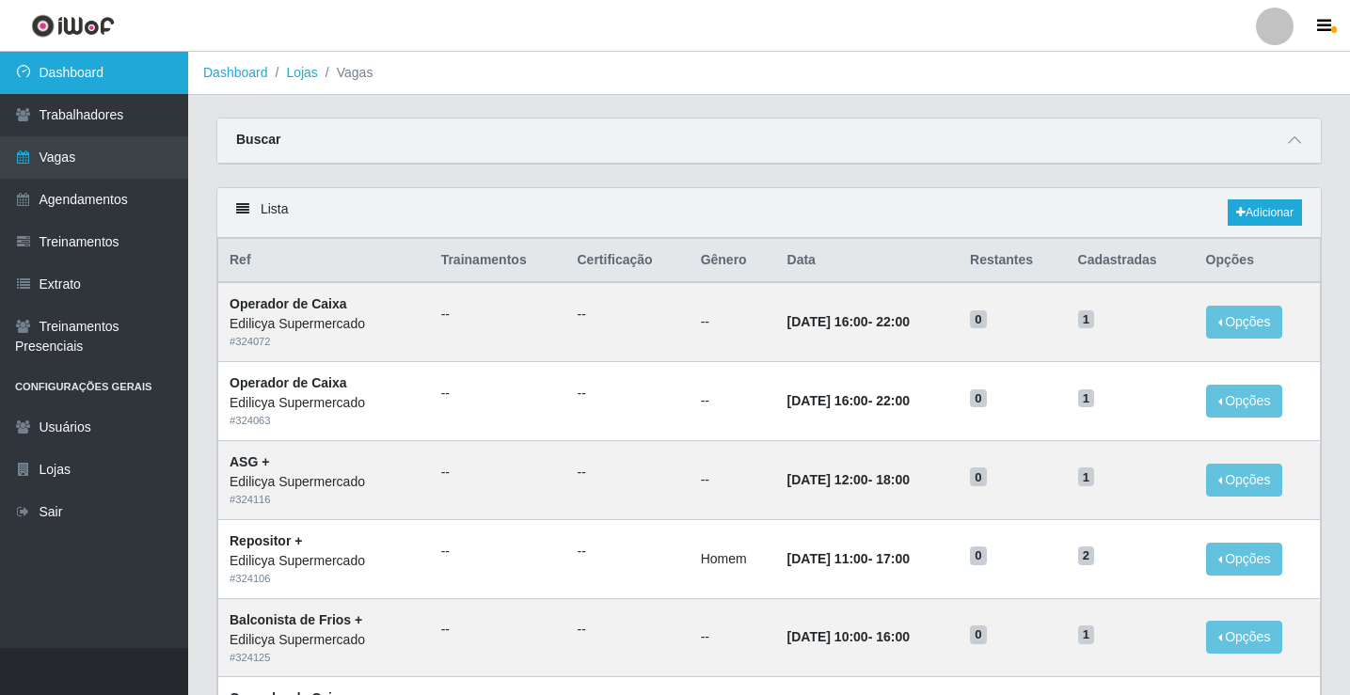
click at [123, 62] on link "Dashboard" at bounding box center [94, 73] width 188 height 42
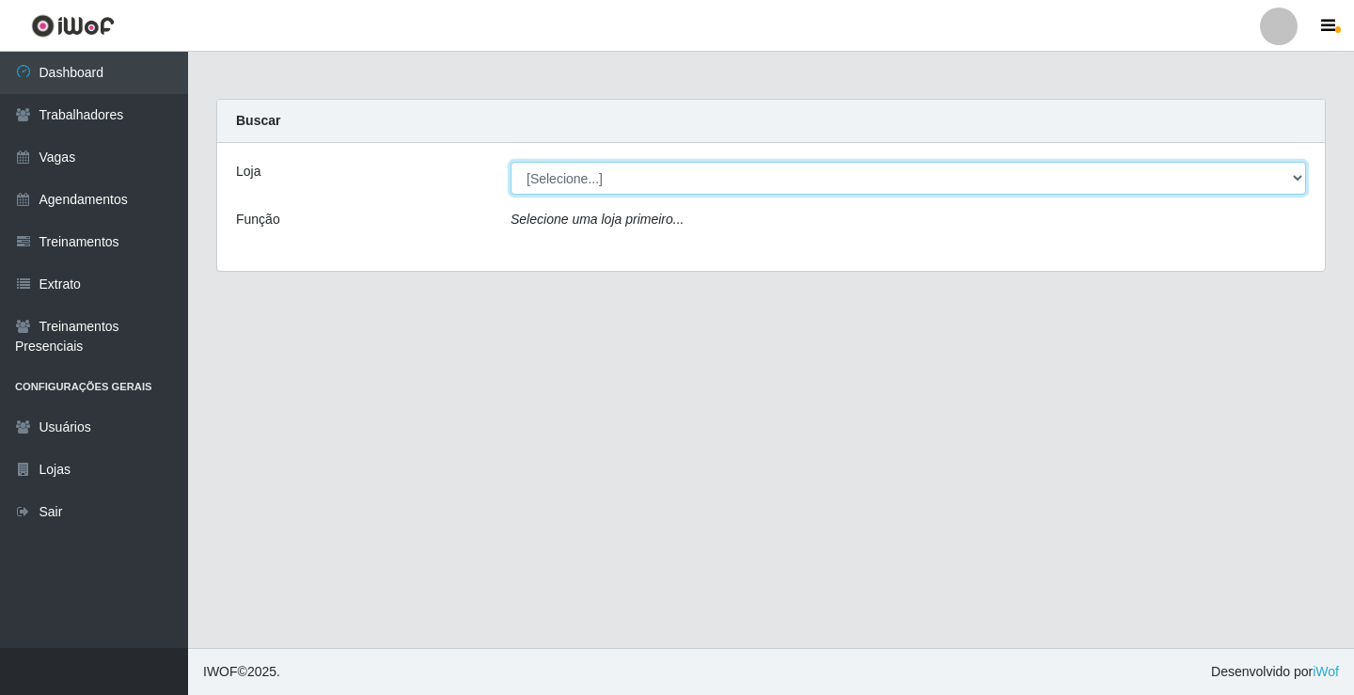
click at [754, 162] on select "[Selecione...] Edilicya Supermercado" at bounding box center [909, 178] width 796 height 33
select select "460"
click at [511, 162] on select "[Selecione...] Edilicya Supermercado" at bounding box center [909, 178] width 796 height 33
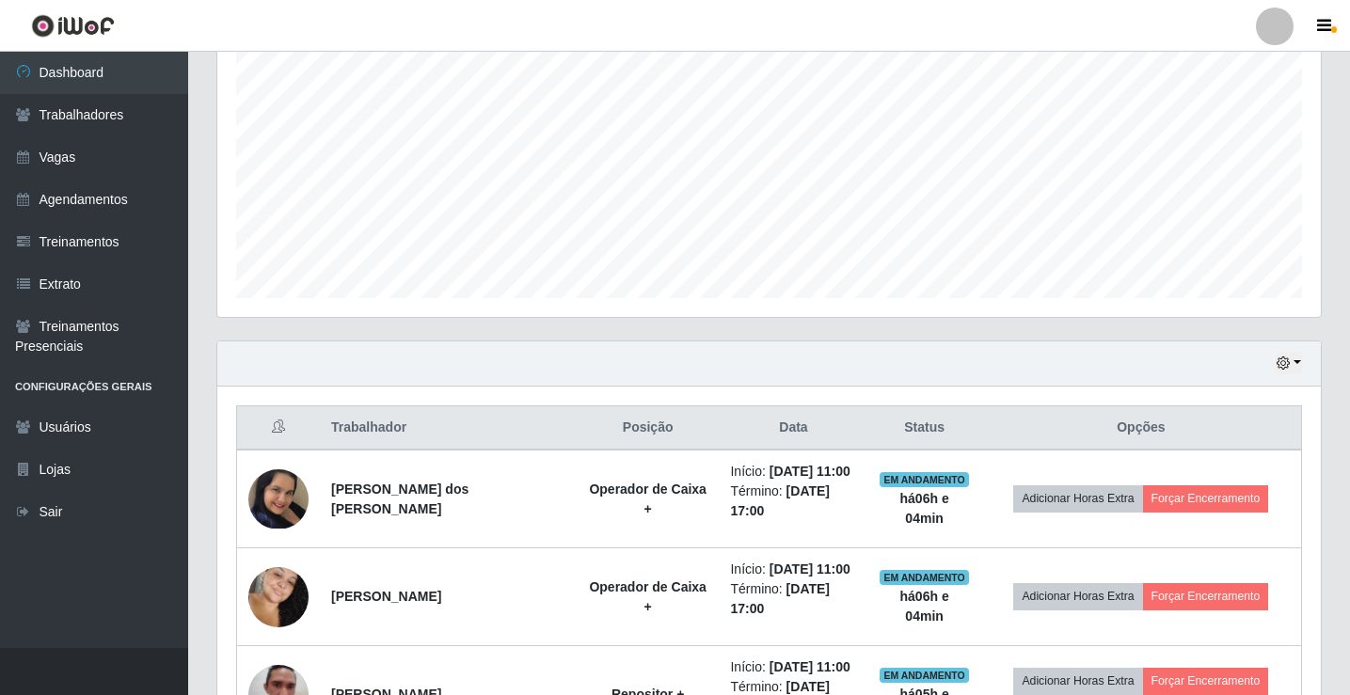
scroll to position [564, 0]
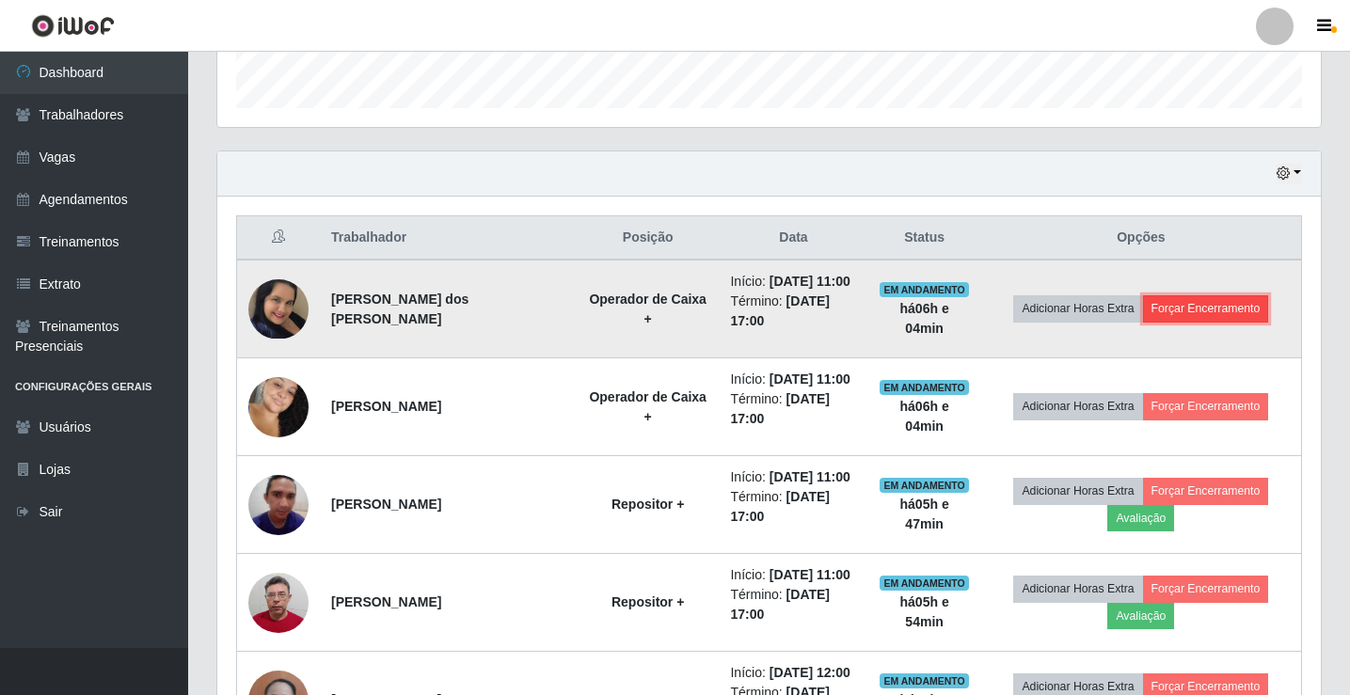
click at [1184, 311] on button "Forçar Encerramento" at bounding box center [1206, 308] width 126 height 26
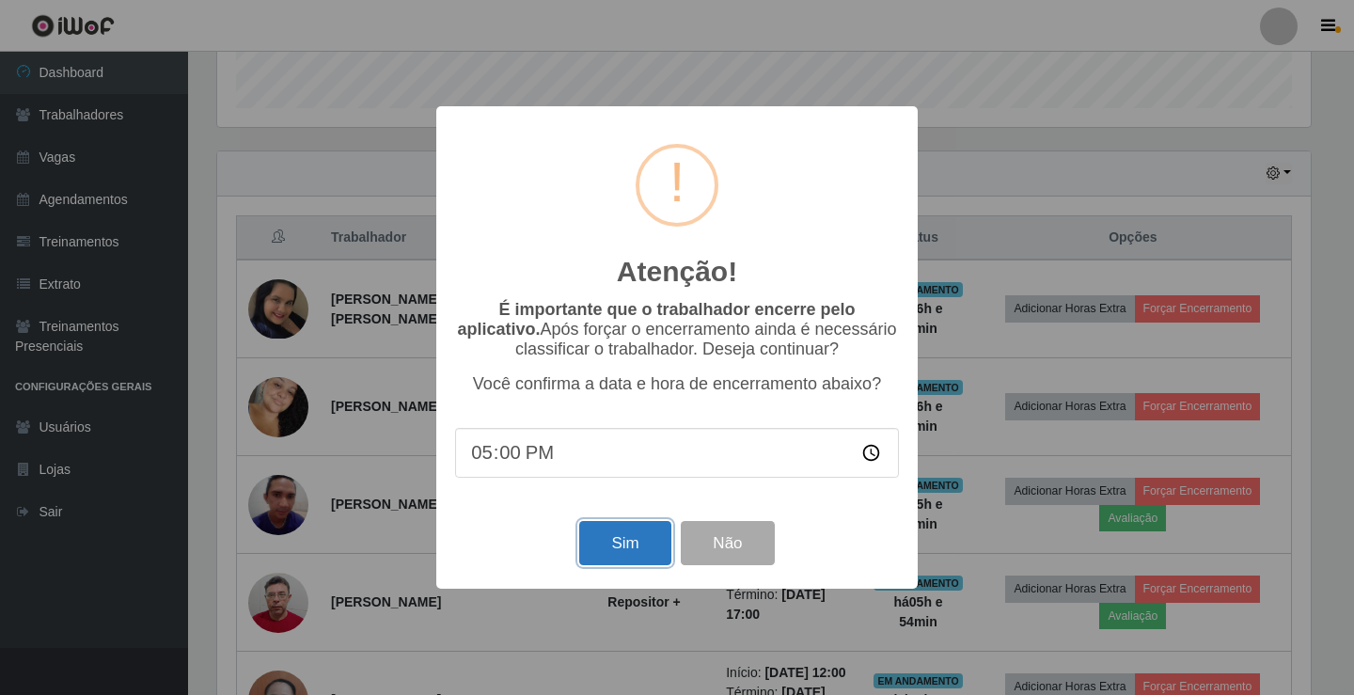
click at [613, 543] on button "Sim" at bounding box center [624, 543] width 91 height 44
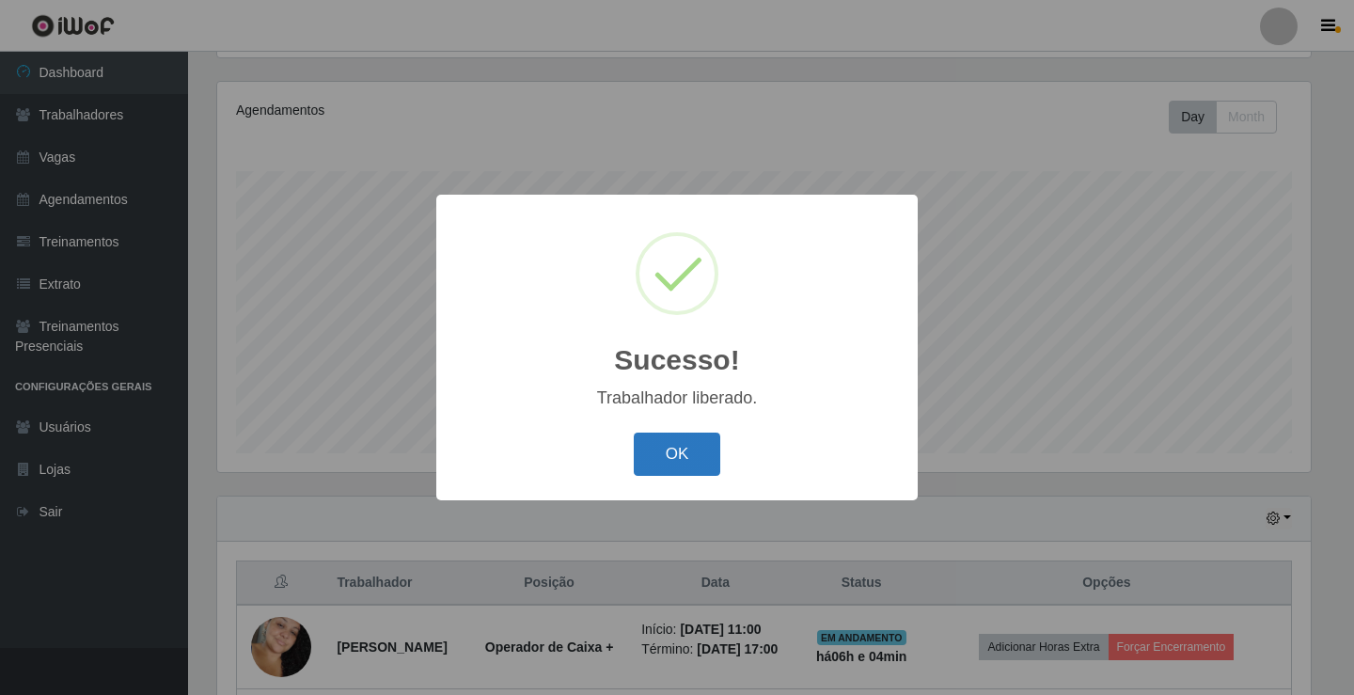
click at [706, 453] on button "OK" at bounding box center [677, 455] width 87 height 44
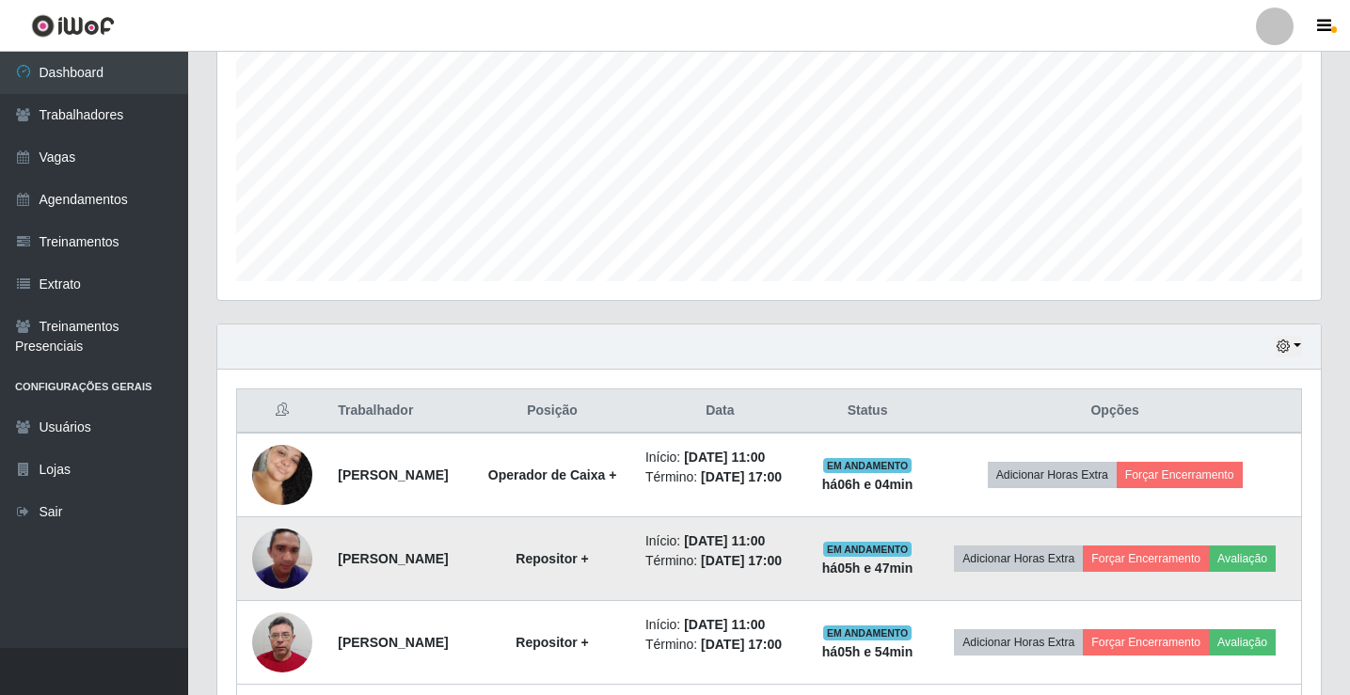
scroll to position [554, 0]
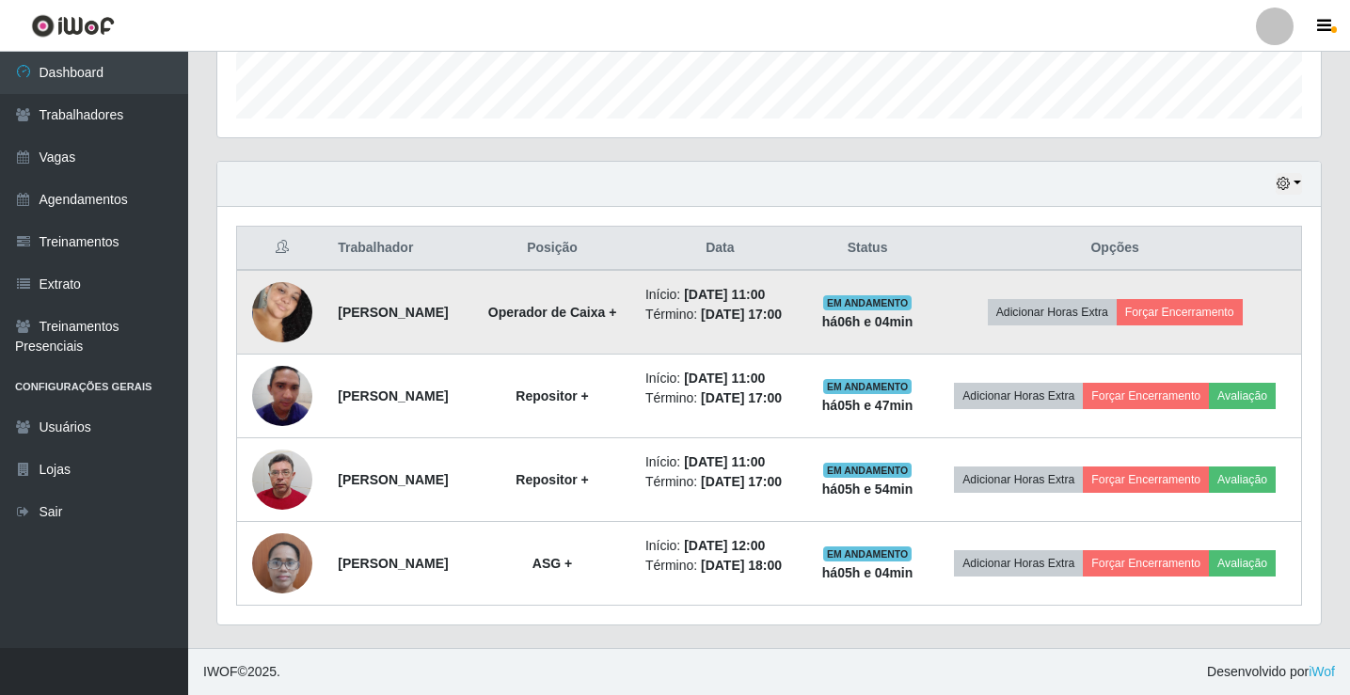
click at [1228, 327] on td "Adicionar Horas Extra Forçar Encerramento" at bounding box center [1114, 312] width 372 height 85
click at [1178, 309] on button "Forçar Encerramento" at bounding box center [1180, 312] width 126 height 26
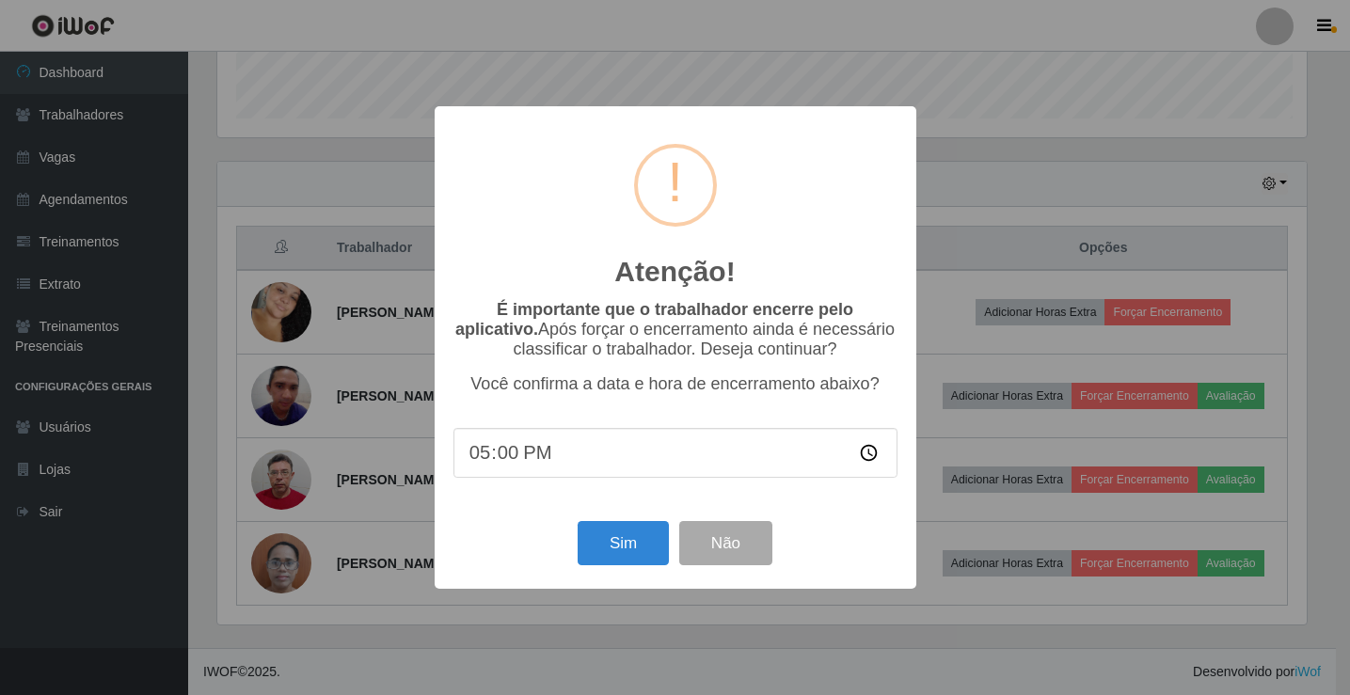
scroll to position [390, 1094]
click at [600, 533] on button "Sim" at bounding box center [624, 543] width 91 height 44
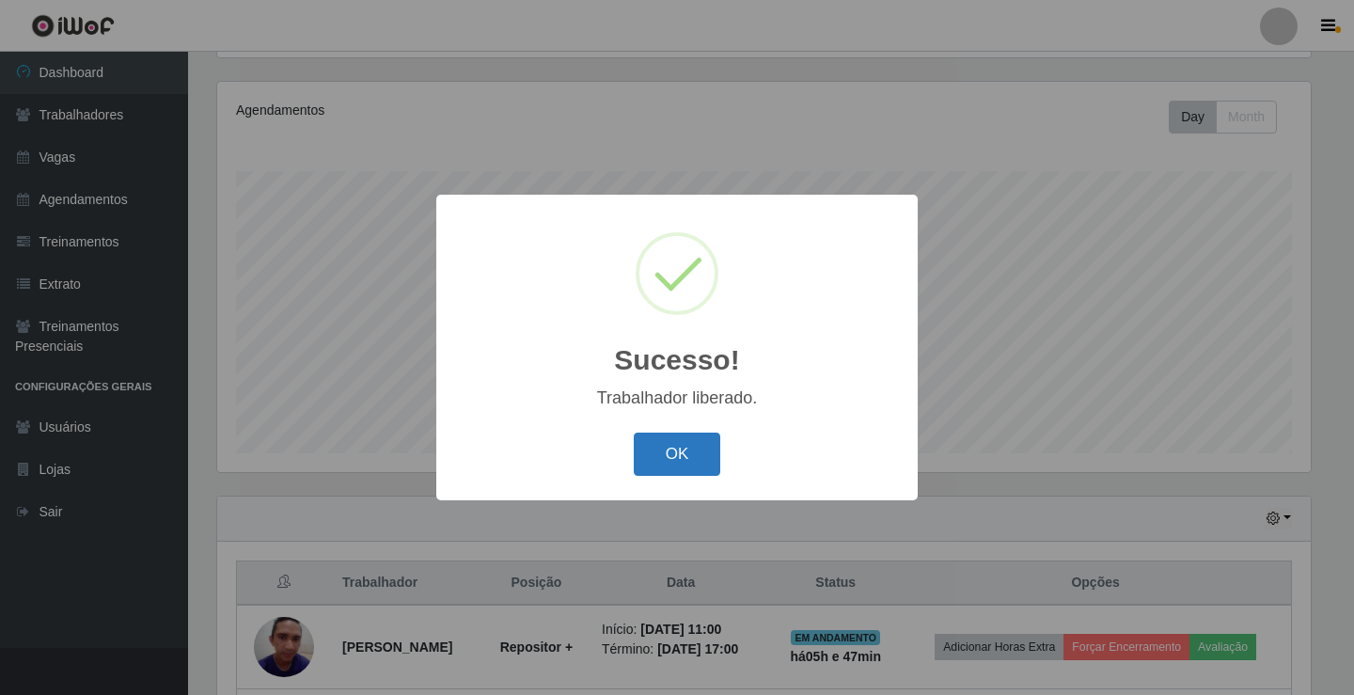
click at [706, 449] on button "OK" at bounding box center [677, 455] width 87 height 44
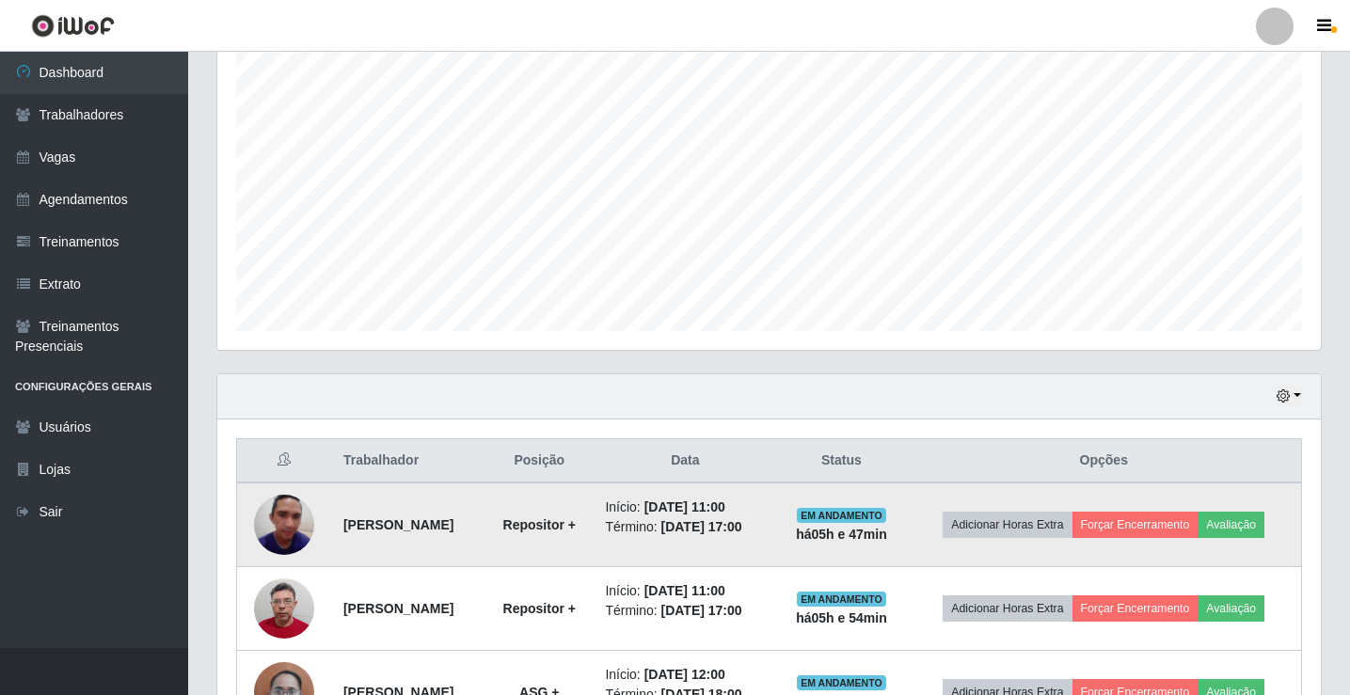
scroll to position [470, 0]
